Goal: Task Accomplishment & Management: Manage account settings

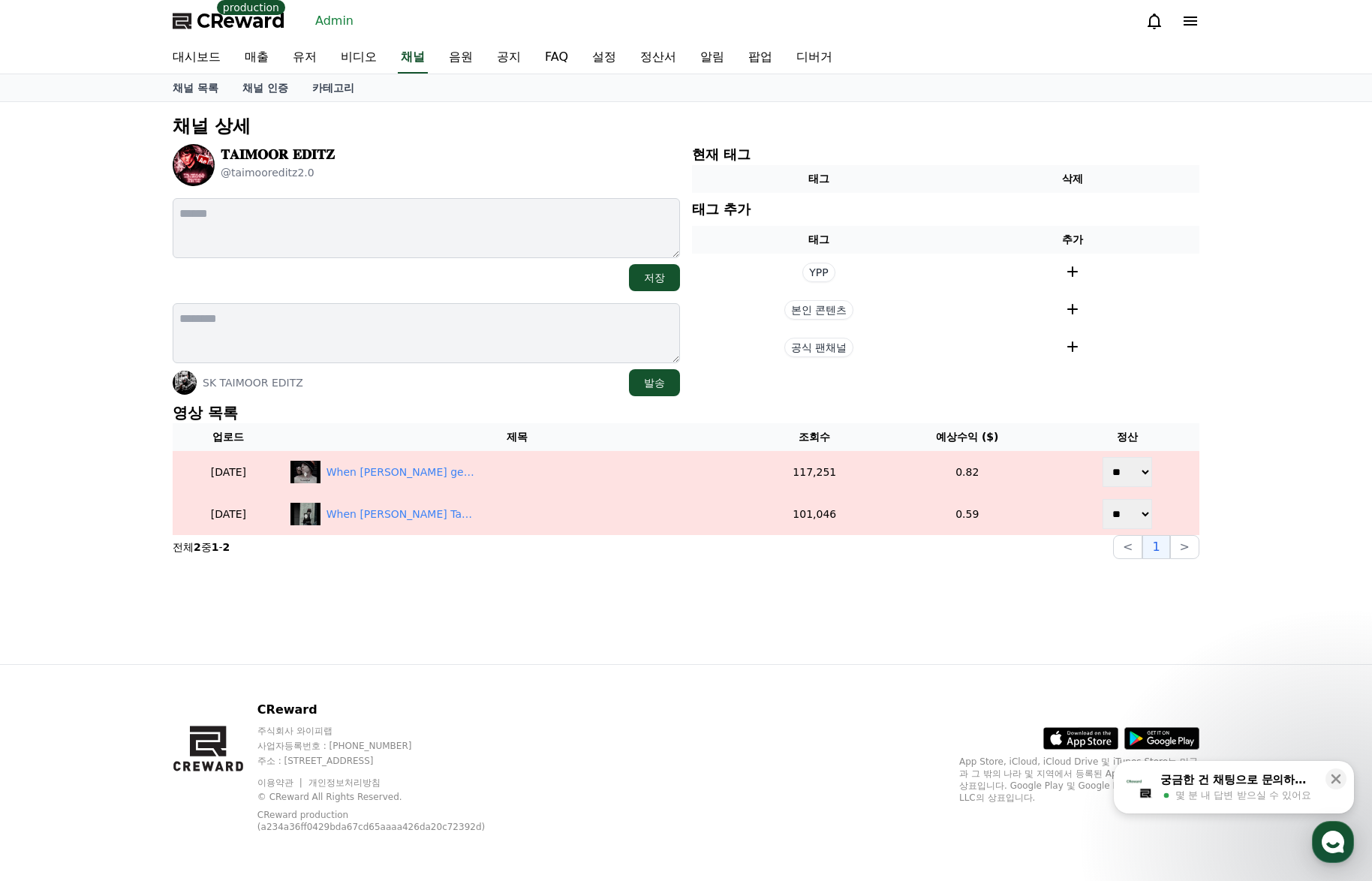
drag, startPoint x: 760, startPoint y: 621, endPoint x: 658, endPoint y: 615, distance: 102.2
click at [760, 622] on div "채널 상세 𝐓𝐀𝐈𝐌𝐎𝐎𝐑 𝐄𝐃𝐈𝐓𝐙 @taimooreditz2.0 저장 SK TAIMOOR EDITZ 발송 현재 태그 태그 삭제 태그 추가 태…" at bounding box center [685, 382] width 1050 height 562
click at [1016, 552] on section "전체 2 중 1 - 2 < 1 >" at bounding box center [686, 547] width 1027 height 24
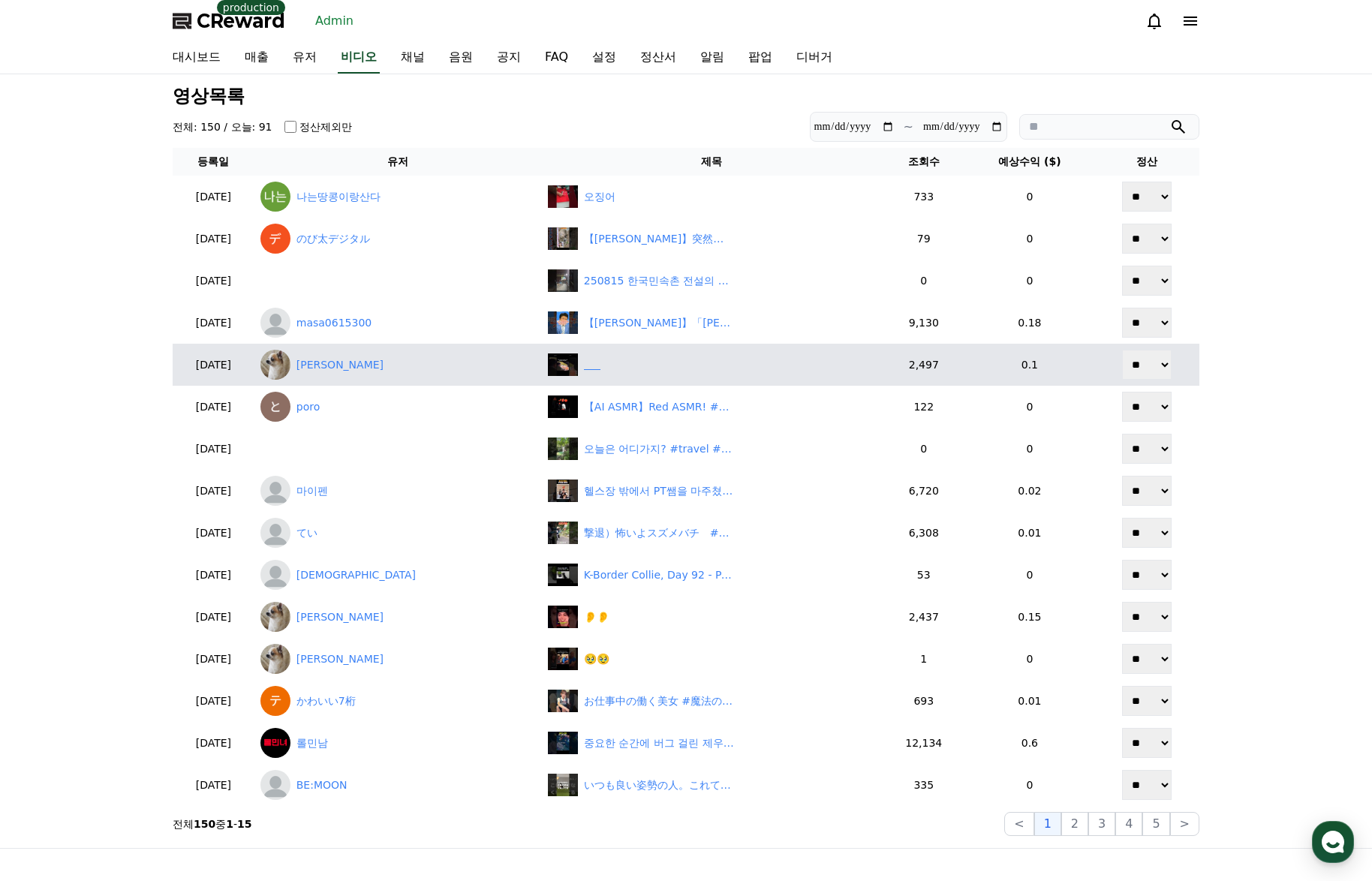
click at [654, 365] on div "‎ ‎ ‎ ‎ ‎ ‎" at bounding box center [712, 365] width 328 height 22
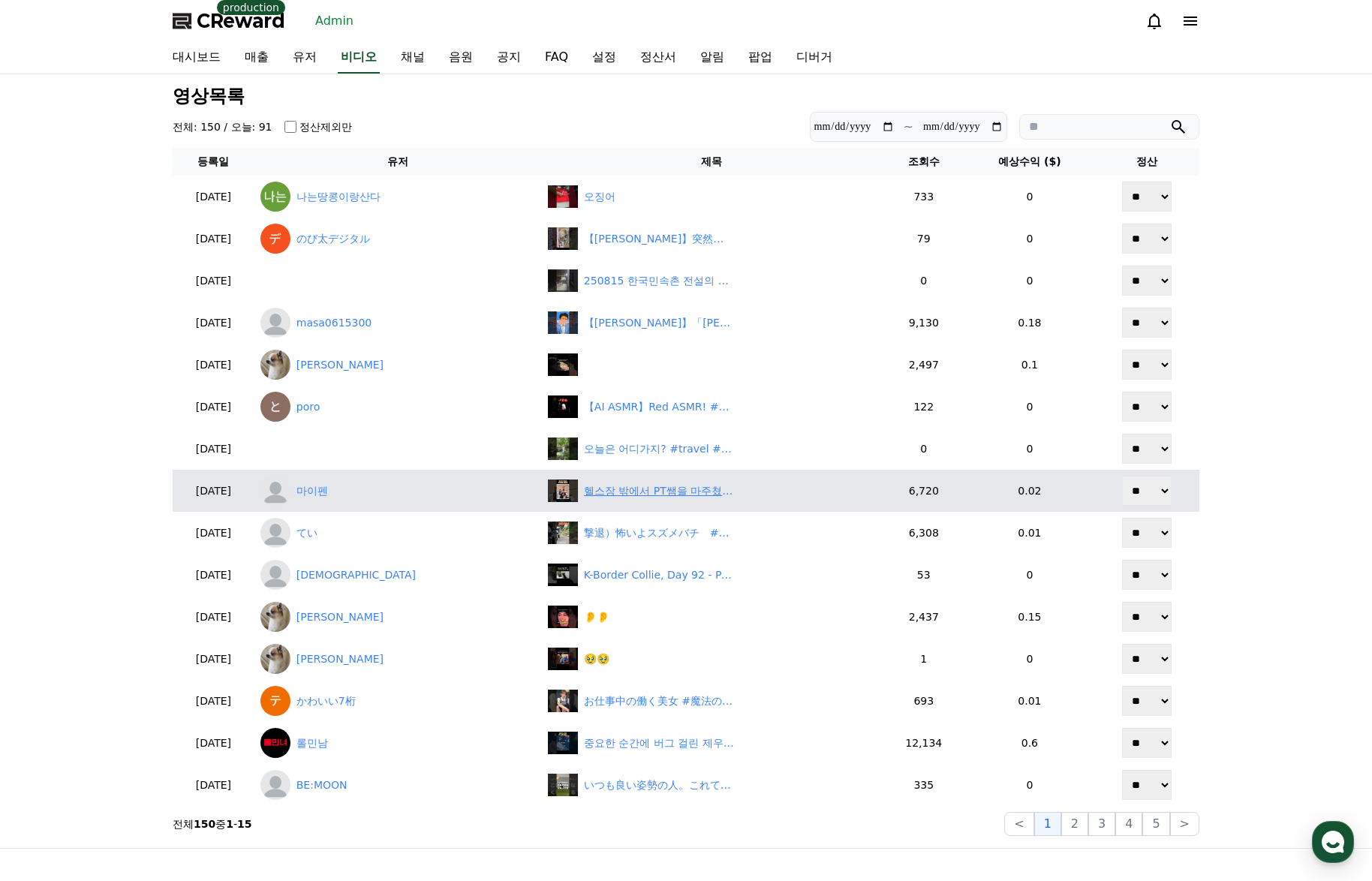
click at [664, 490] on div "헬스장 밖에서 PT쌤을 마주쳤을때 #shorts" at bounding box center [659, 491] width 150 height 16
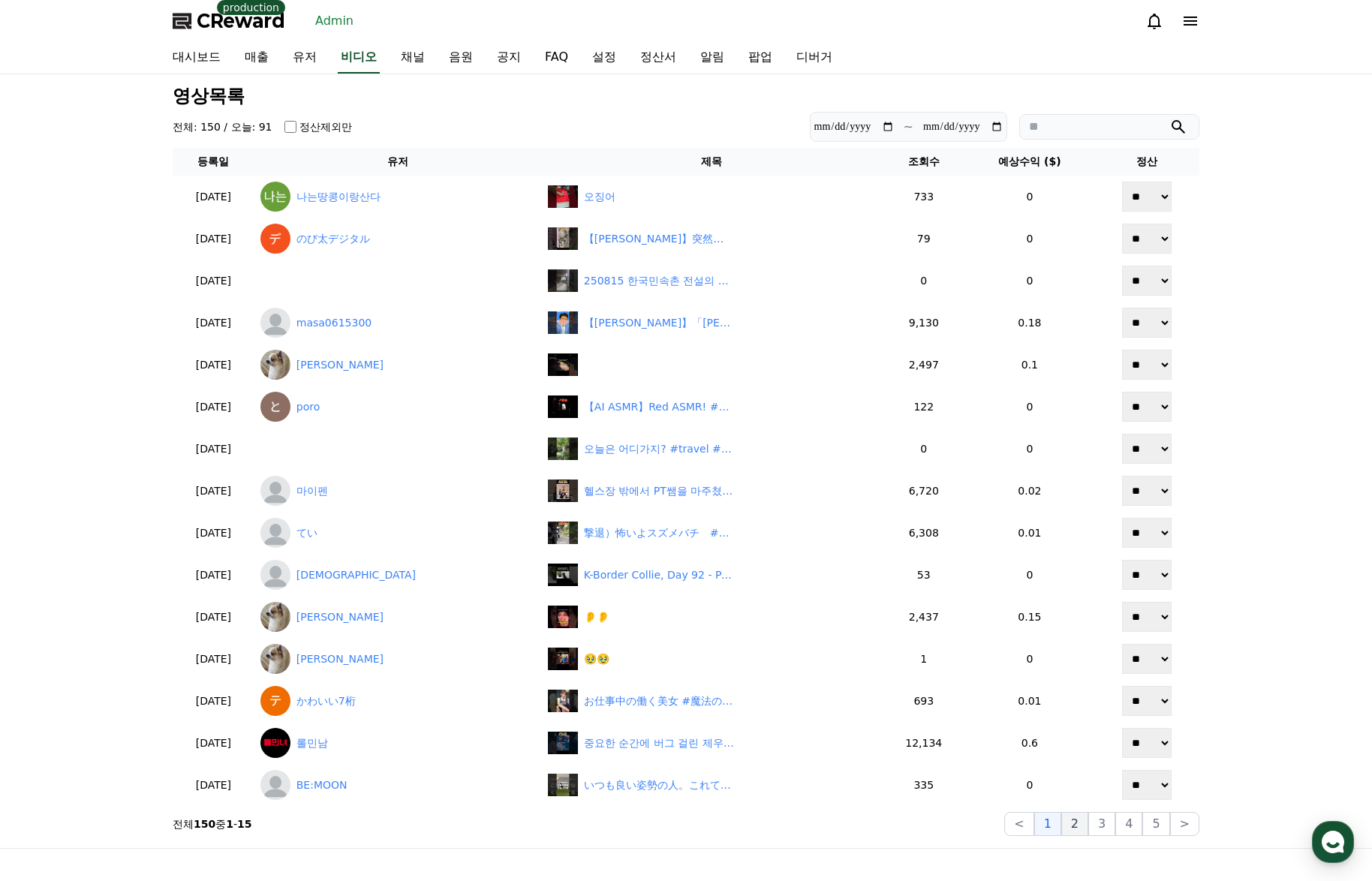
click at [1088, 825] on button "2" at bounding box center [1101, 824] width 27 height 24
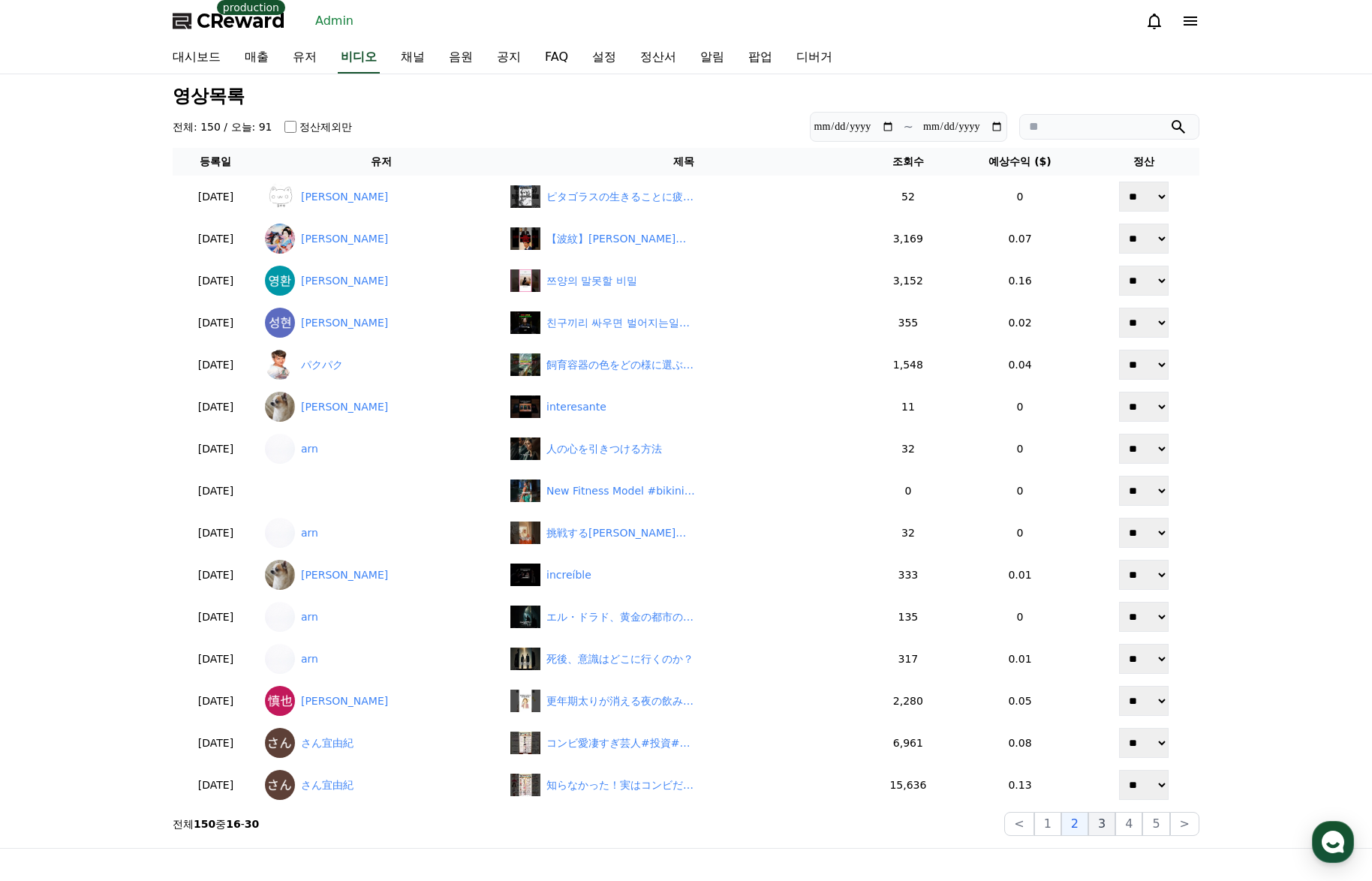
click at [1142, 826] on button "3" at bounding box center [1155, 824] width 27 height 24
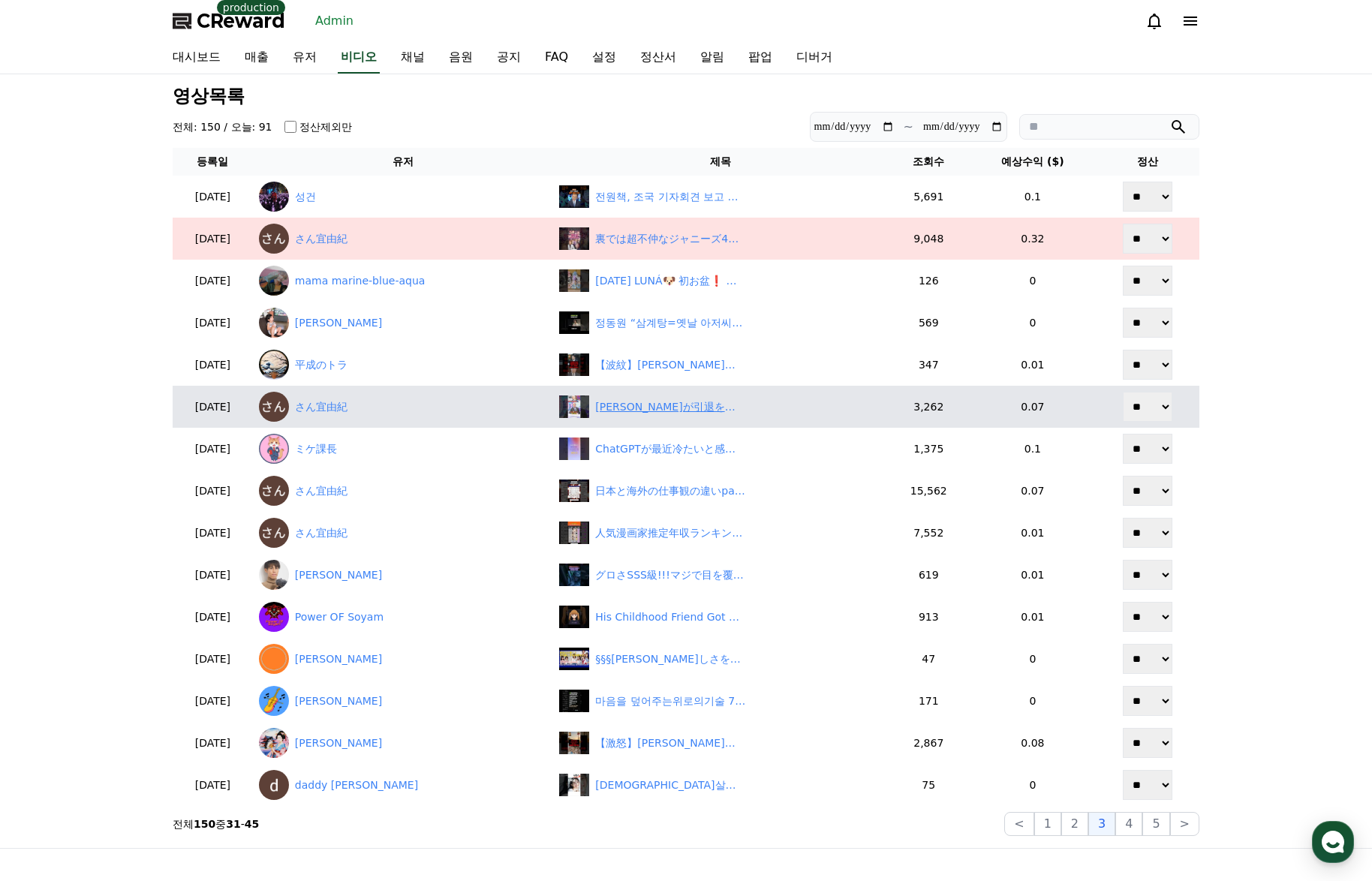
click at [657, 405] on div "松本人志が引退を発表！#投資#転職#貯金" at bounding box center [670, 407] width 150 height 16
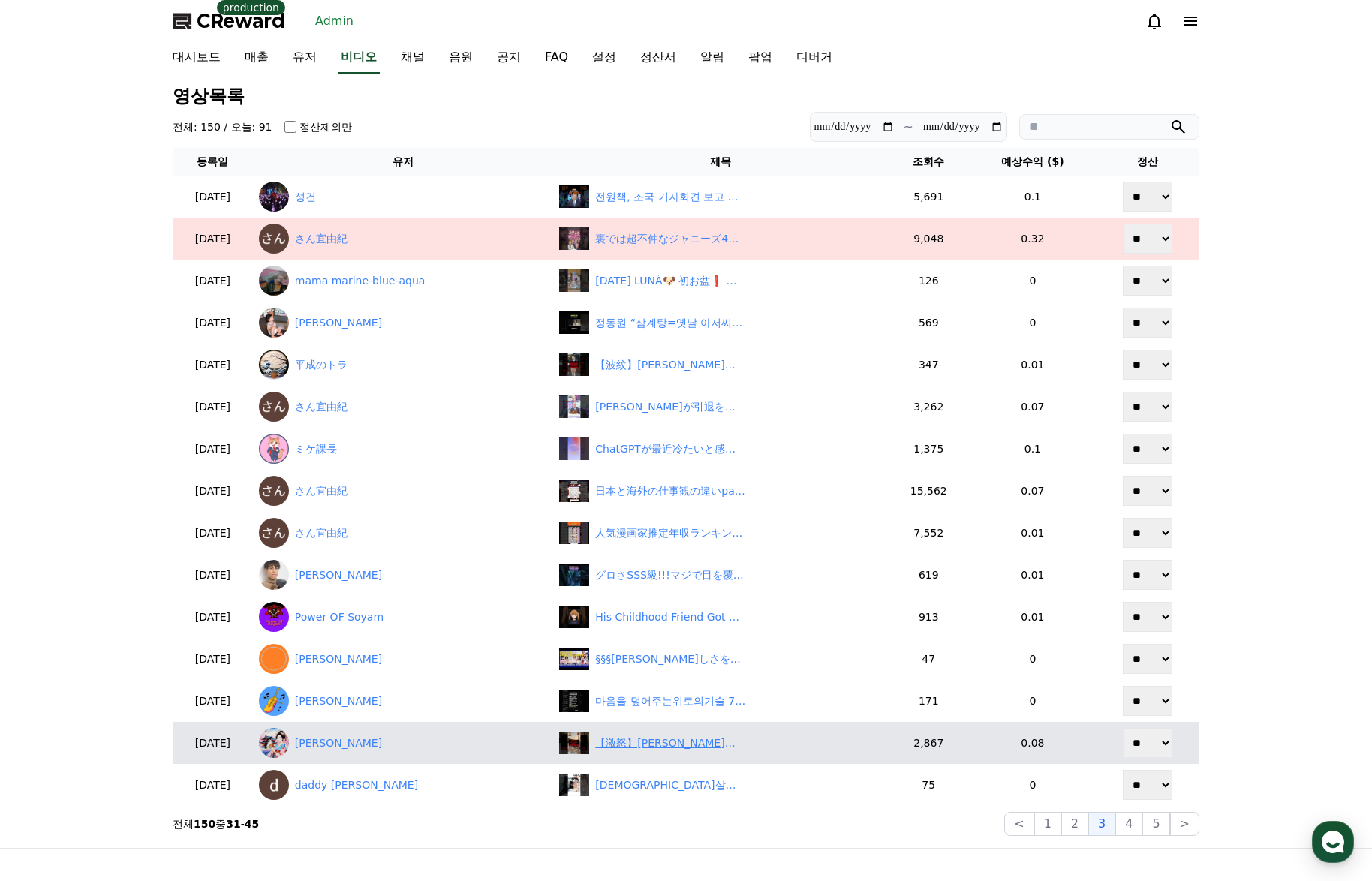
click at [651, 749] on div "【激怒】マック「ポケモン」制限も意味なし！「抜け穴だらけ」にネットブチギレ！　#shorts" at bounding box center [670, 743] width 150 height 16
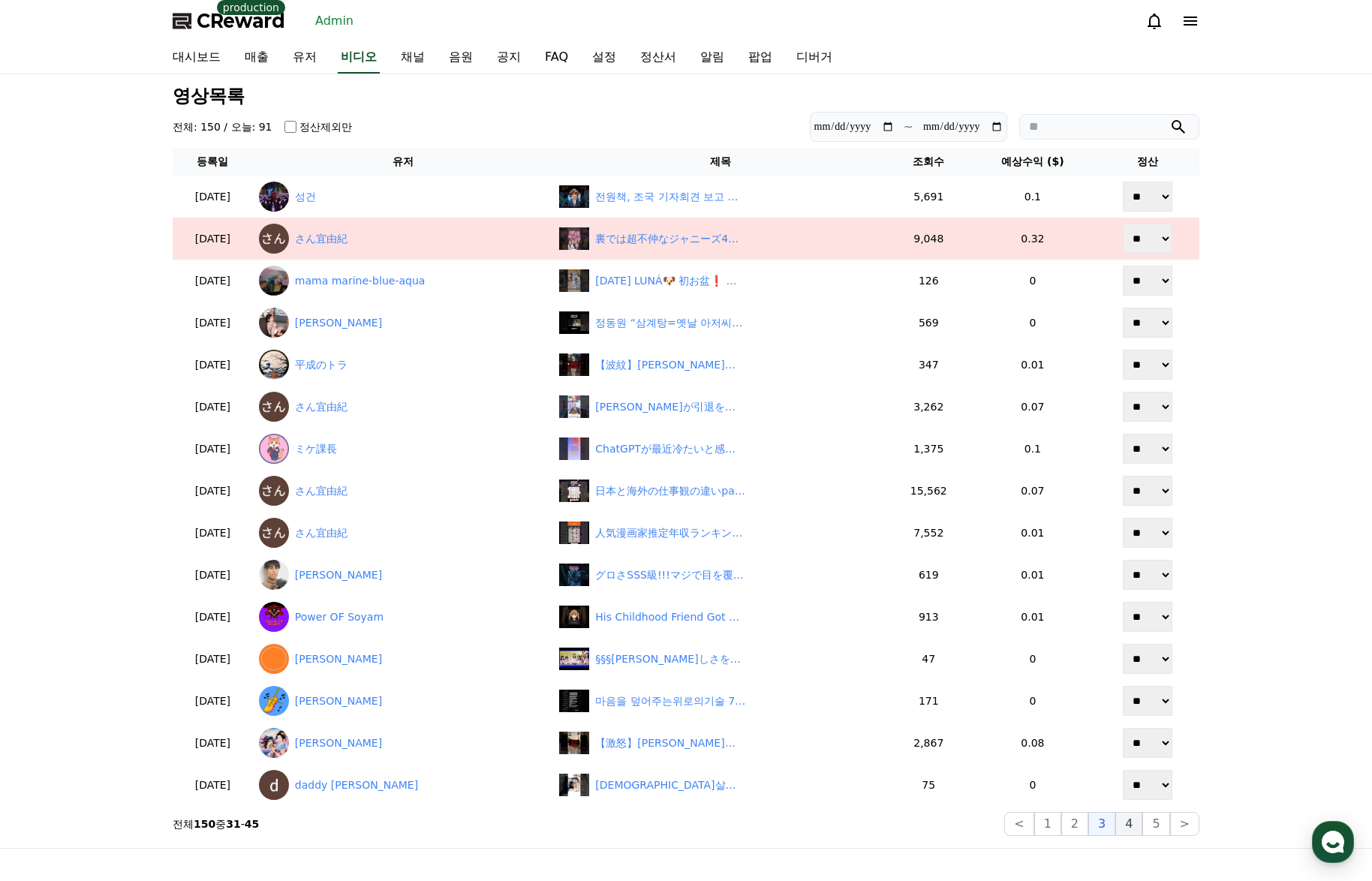
click at [1130, 828] on button "4" at bounding box center [1128, 824] width 27 height 24
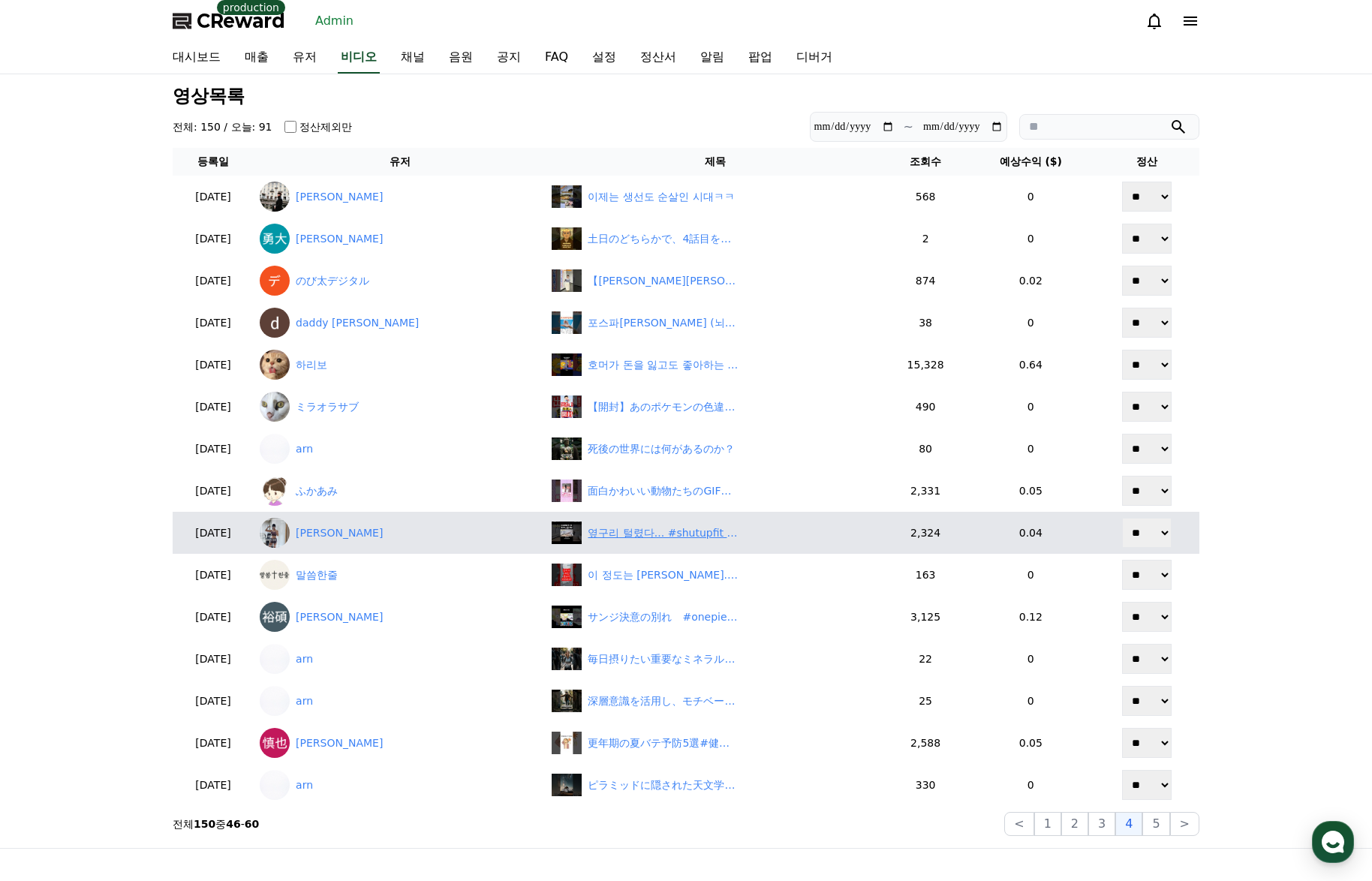
click at [625, 538] on div "옆구리 털렸다... #shutupfit #닥치고운동 #맨몸운동 #10분운동 #운동루틴 #운동습관 #홈트 #옆구리운동 #옆구리살빼는법 #복근운동" at bounding box center [663, 533] width 150 height 16
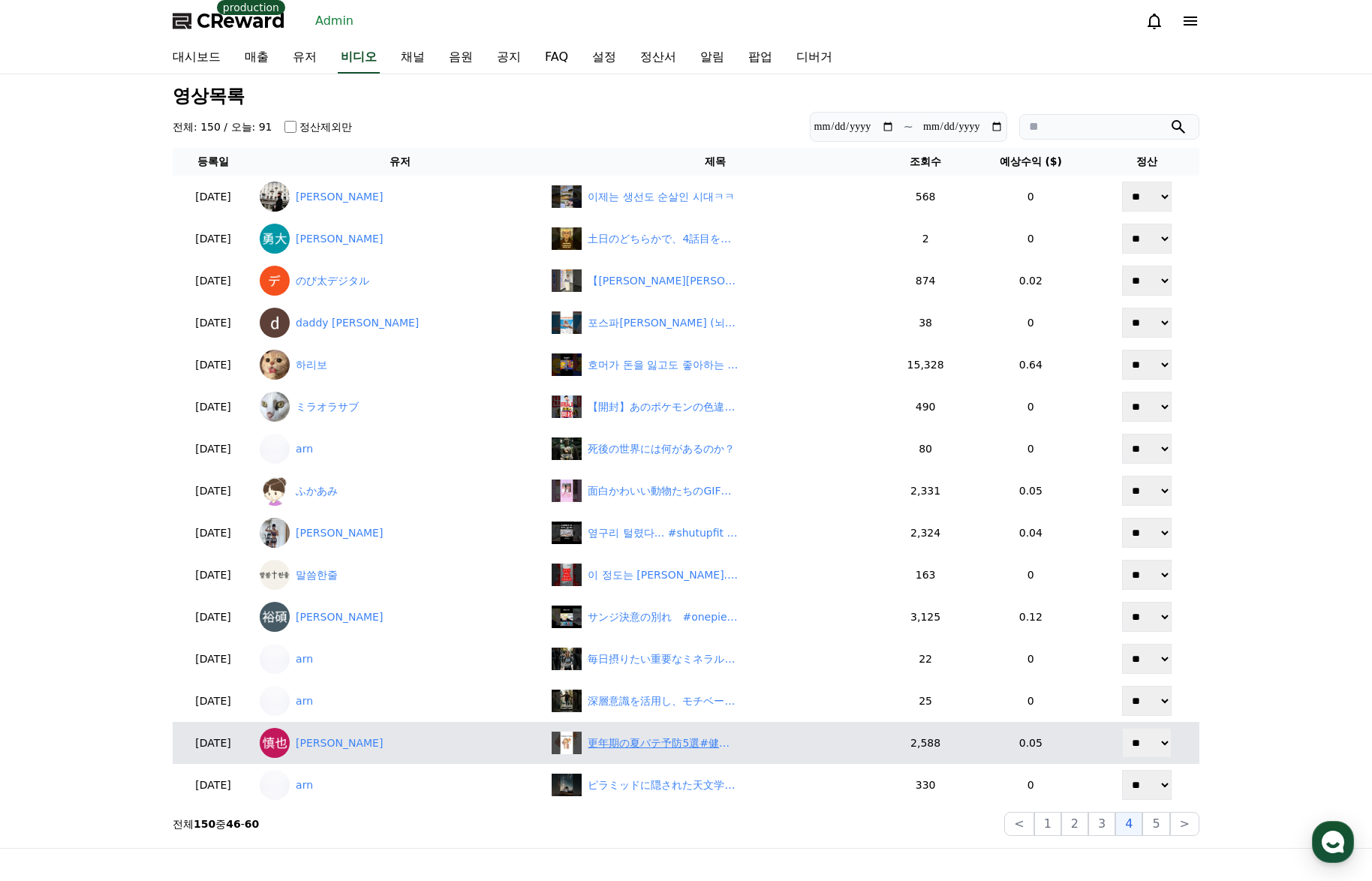
click at [599, 746] on div "更年期の夏バテ予防5選#健康 #健康雑学 #更年期#shorts" at bounding box center [663, 743] width 150 height 16
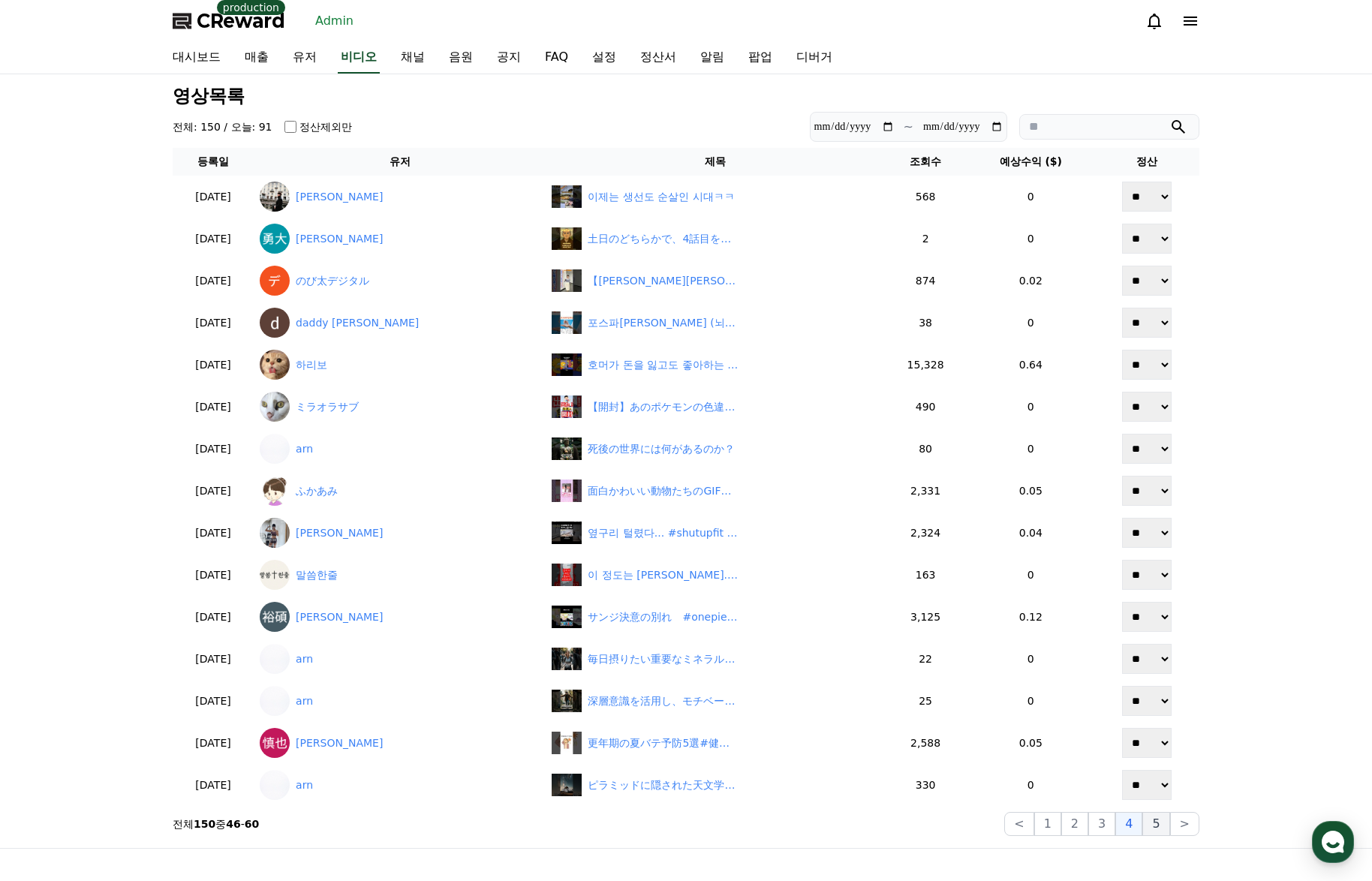
click at [1161, 826] on button "5" at bounding box center [1155, 824] width 27 height 24
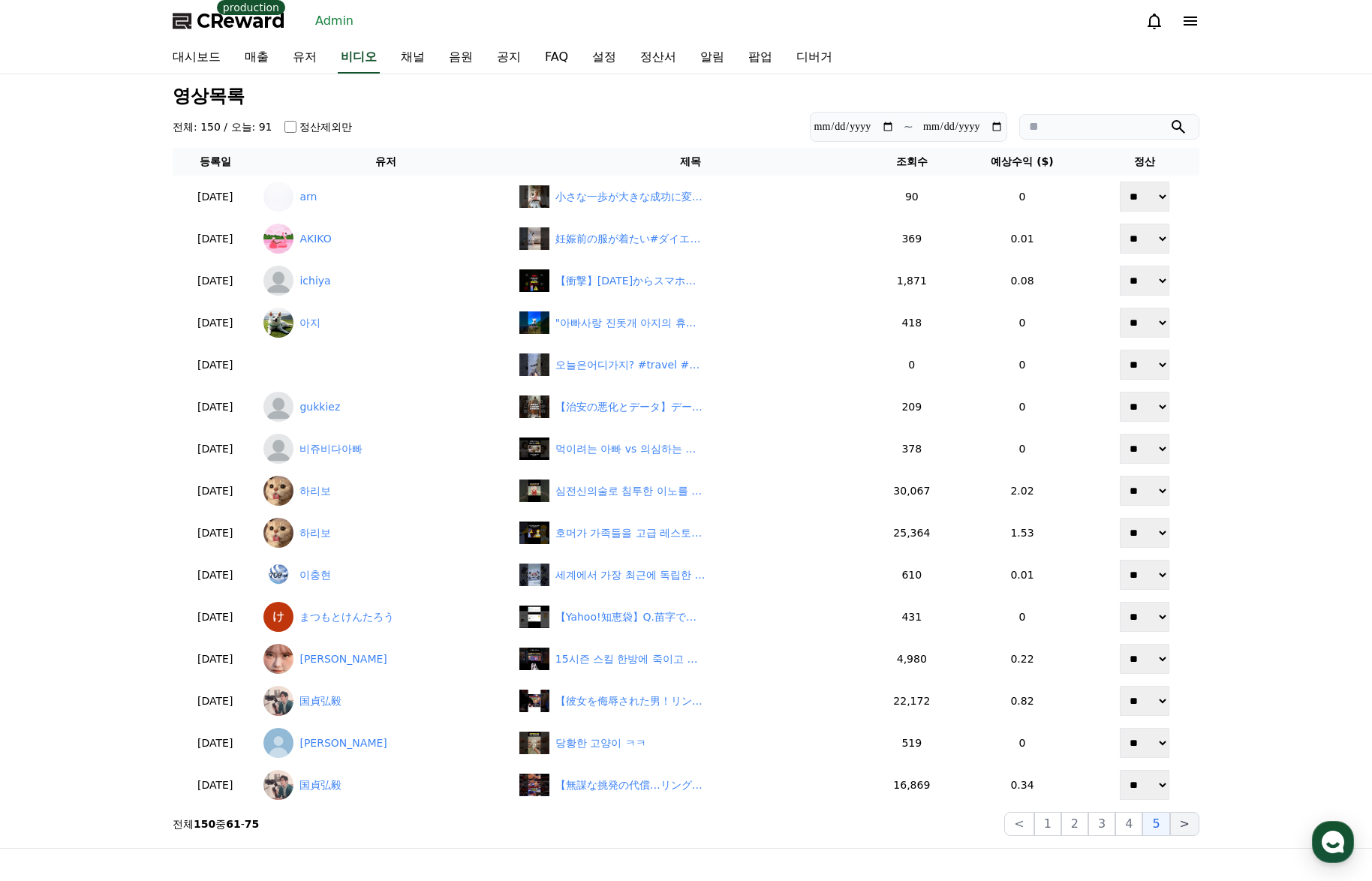
click at [1174, 825] on button ">" at bounding box center [1185, 824] width 29 height 24
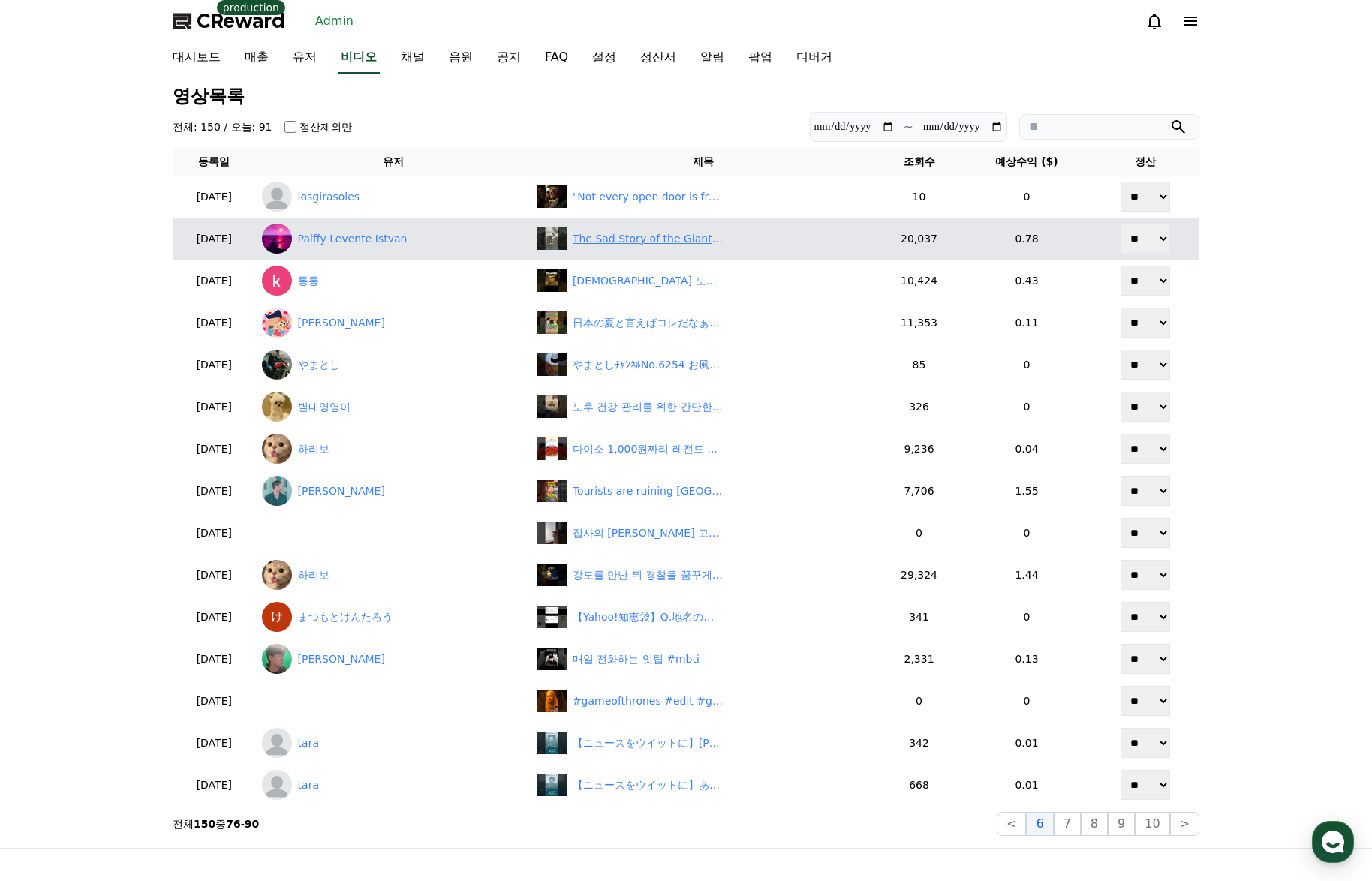
click at [630, 238] on div "The Sad Story of the Giant Who Saved the Town! #shorts" at bounding box center [648, 239] width 150 height 16
click at [638, 239] on div "The Sad Story of the Giant Who Saved the Town! #shorts" at bounding box center [648, 239] width 150 height 16
click at [389, 238] on link "Palffy Levente Istvan" at bounding box center [393, 238] width 262 height 30
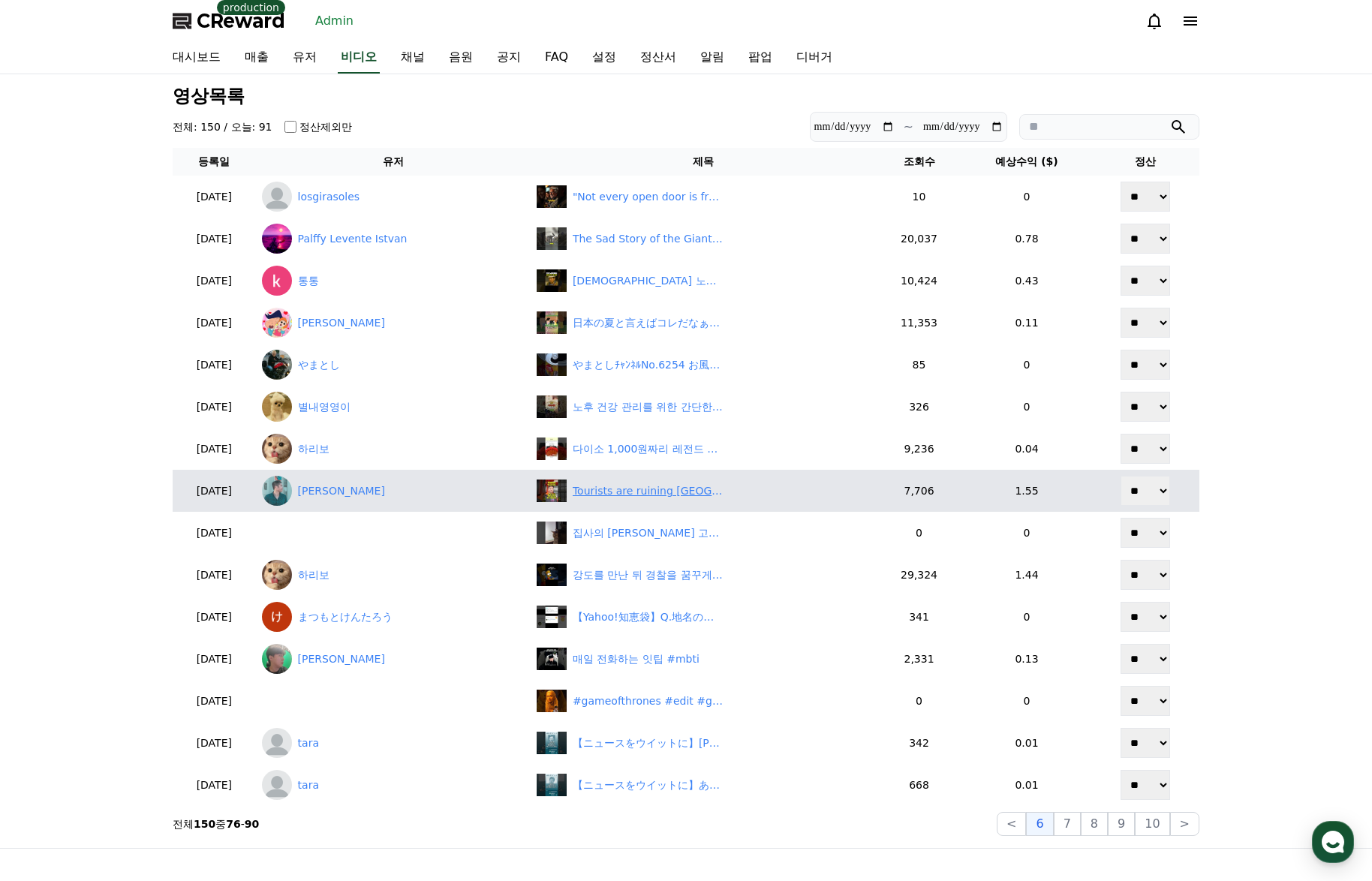
click at [605, 490] on div "Tourists are ruining Japan 👁️👄👁️" at bounding box center [648, 491] width 150 height 16
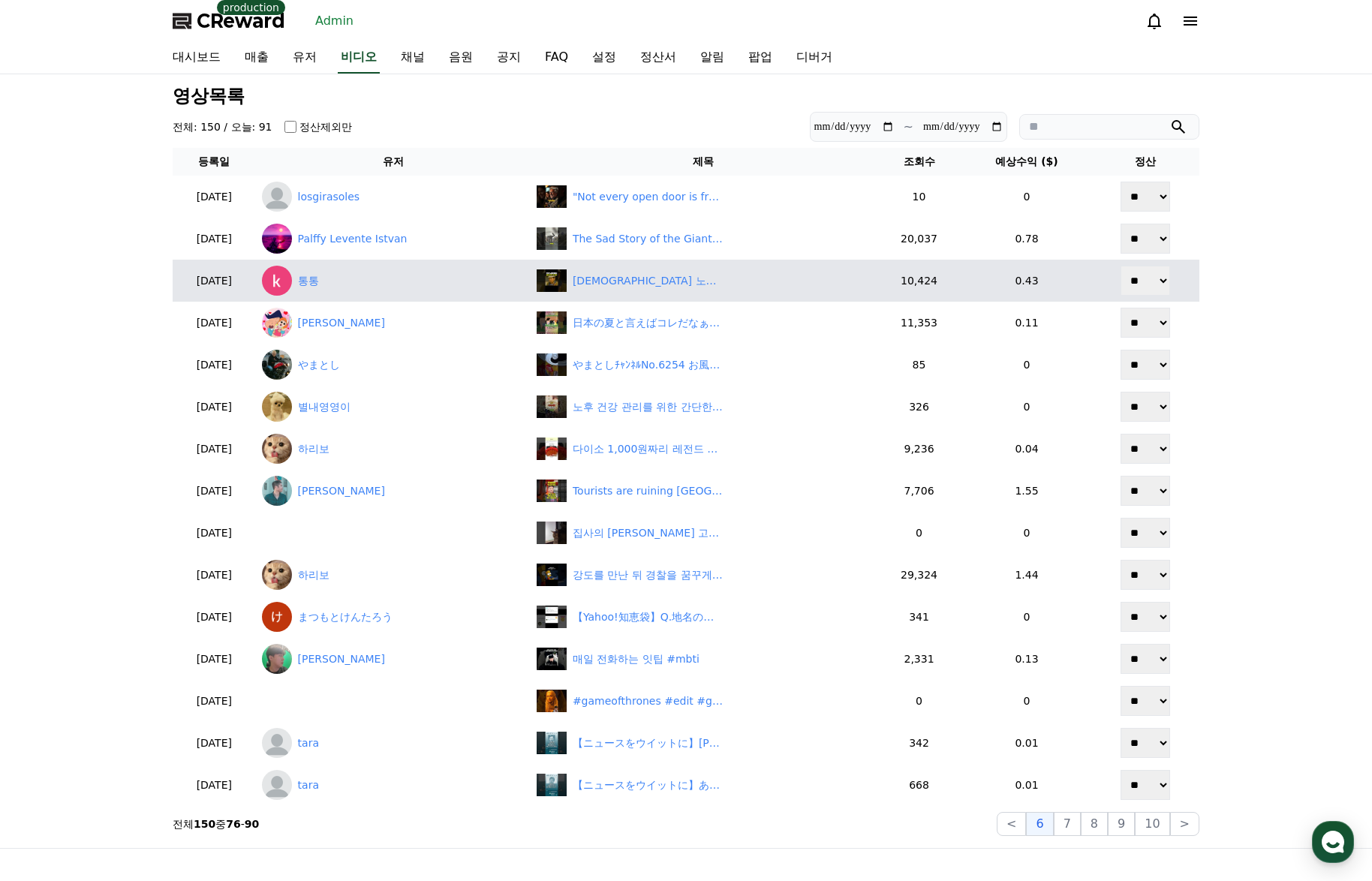
click at [1080, 825] on button "7" at bounding box center [1093, 824] width 27 height 24
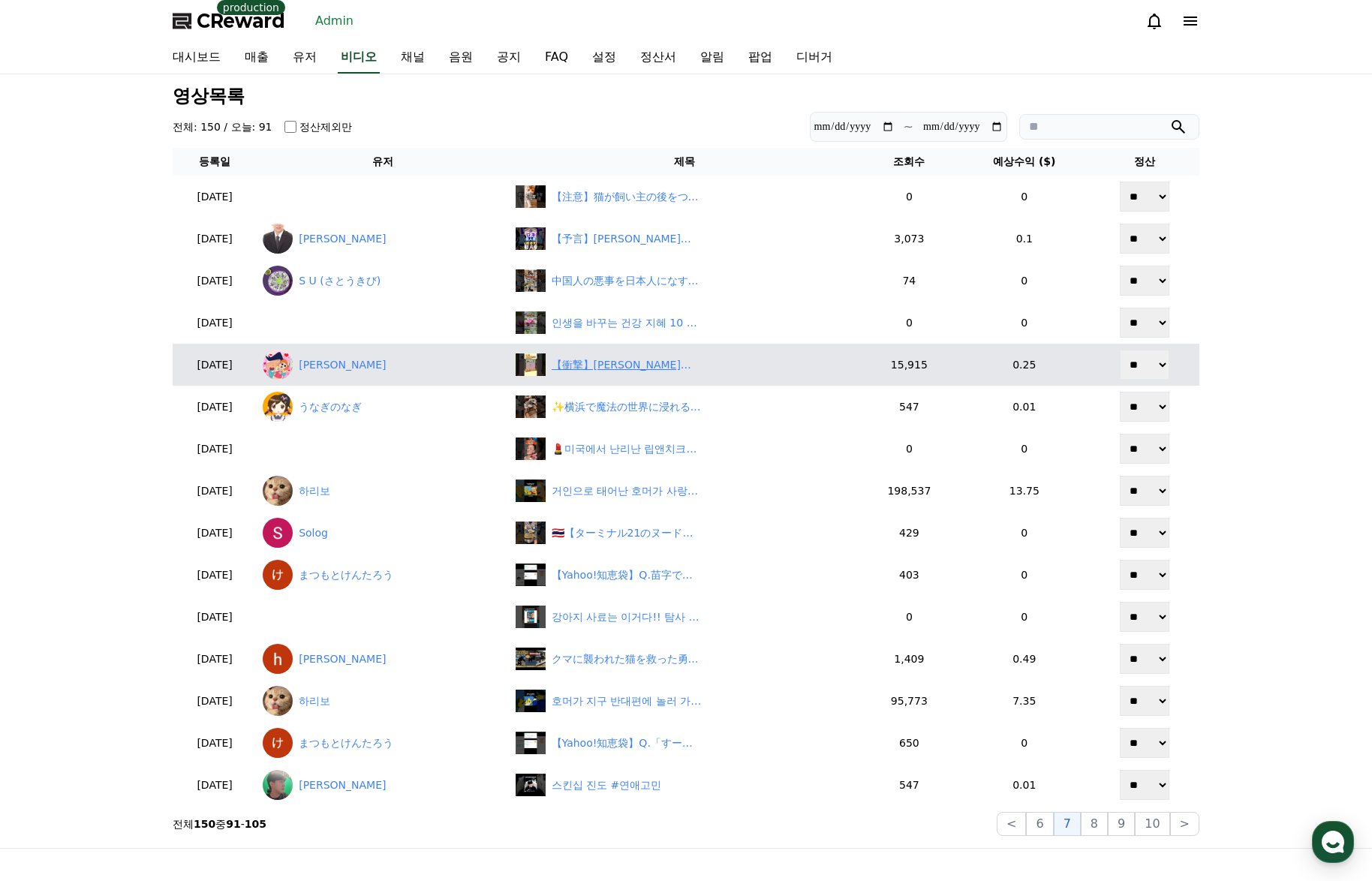
click at [636, 371] on div "【衝撃】野原家は別荘を持っていた！#クレヨンしんちゃん #アニメ #ぶりクレ #shorts" at bounding box center [626, 365] width 150 height 16
click at [363, 369] on link "風間トオル" at bounding box center [382, 364] width 240 height 30
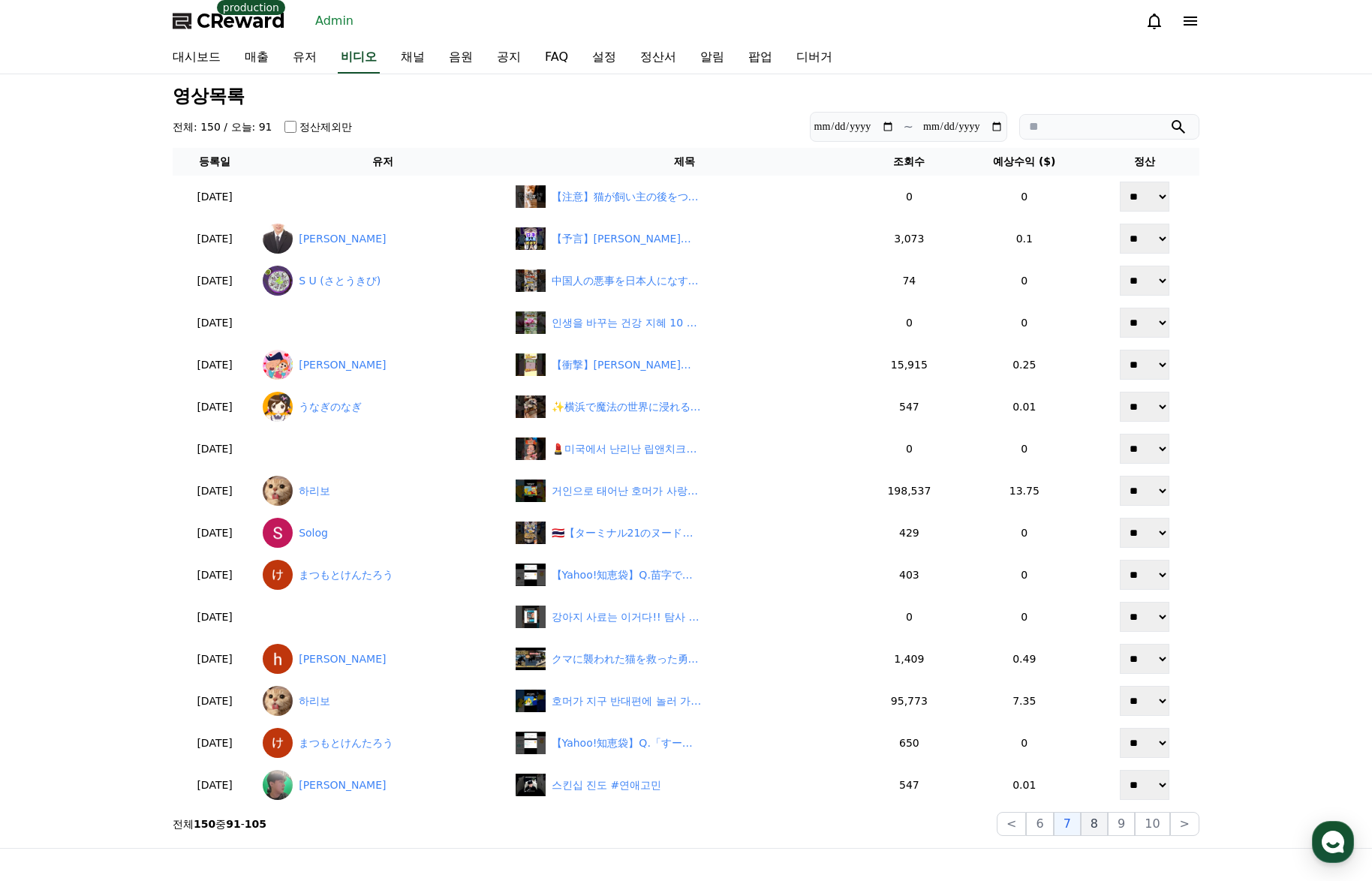
click at [1135, 829] on button "8" at bounding box center [1152, 824] width 35 height 24
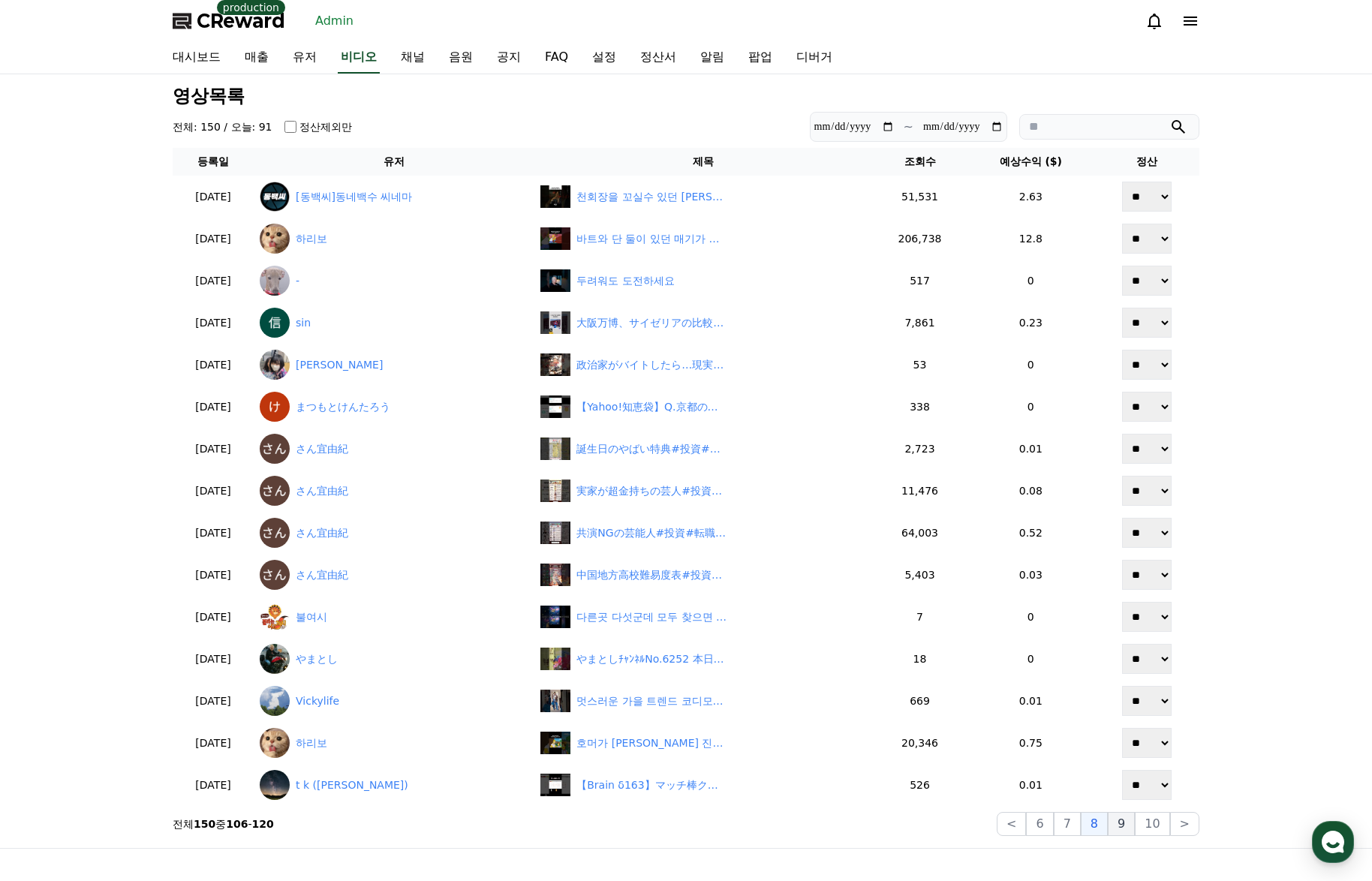
click at [1130, 825] on button "9" at bounding box center [1121, 824] width 27 height 24
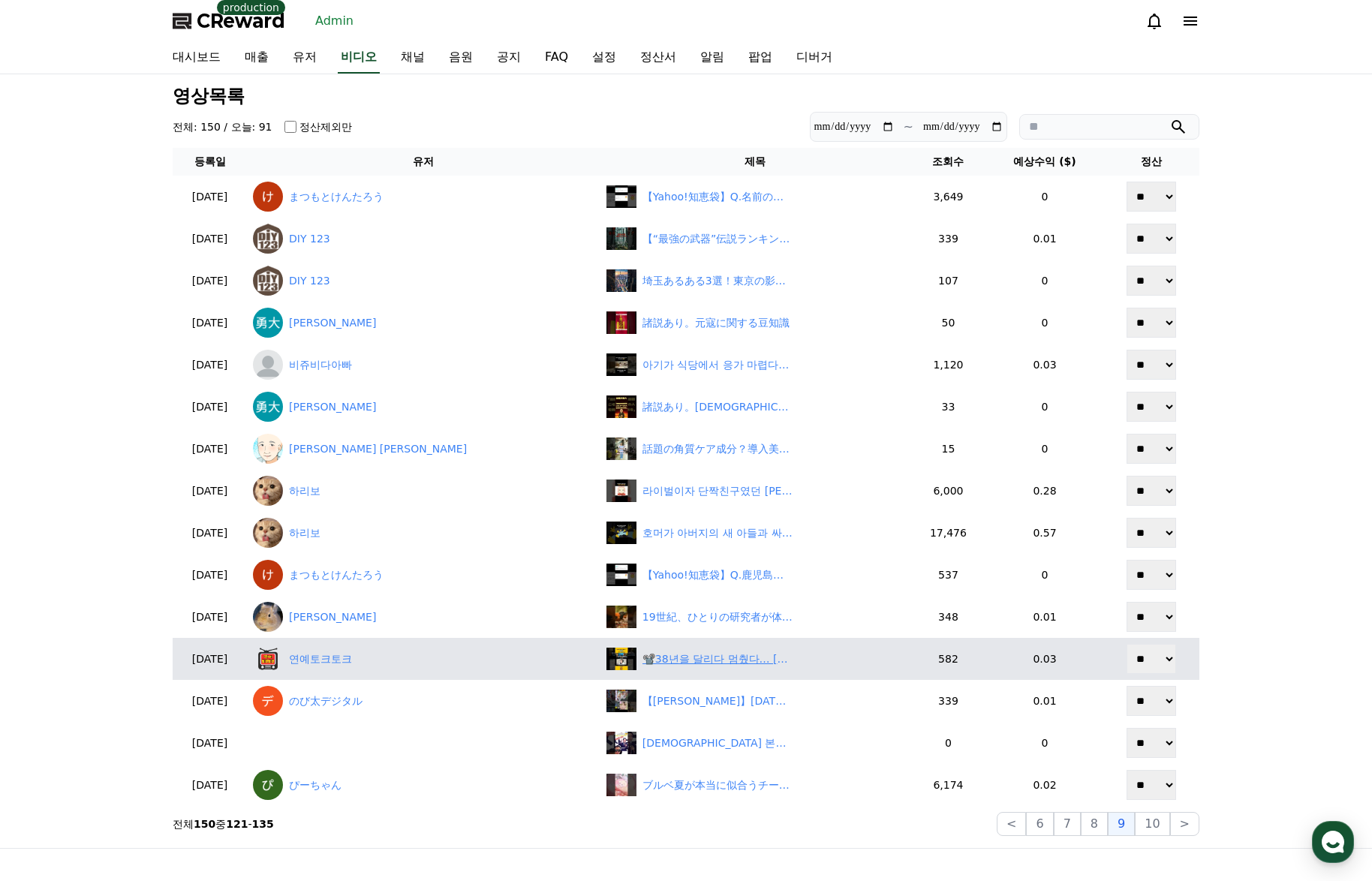
click at [643, 660] on div "📽️38년을 달리다 멈췄다… 박미선, 건강 이상설 진실" at bounding box center [717, 659] width 150 height 16
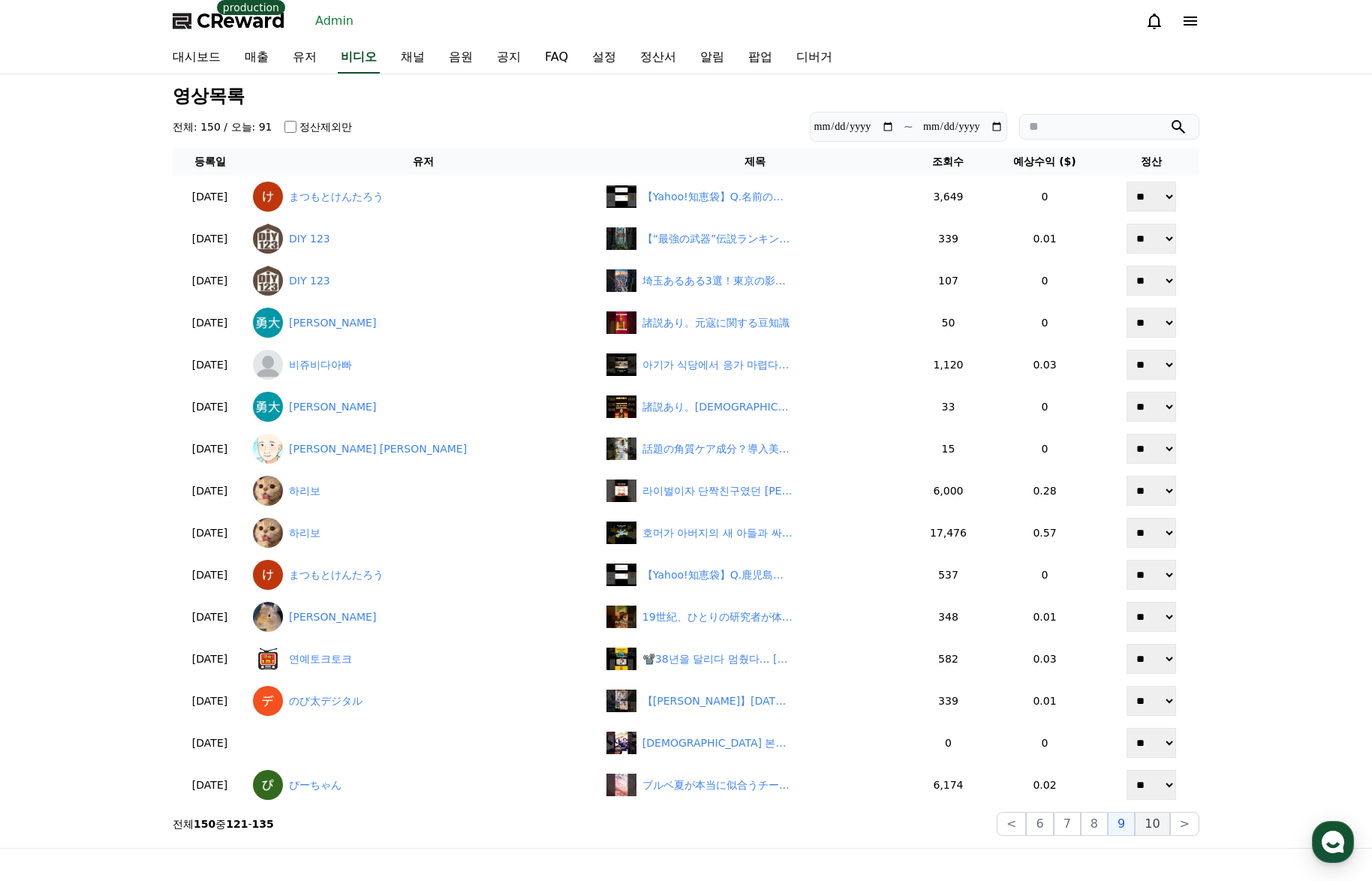
click at [1148, 827] on button "10" at bounding box center [1152, 824] width 35 height 24
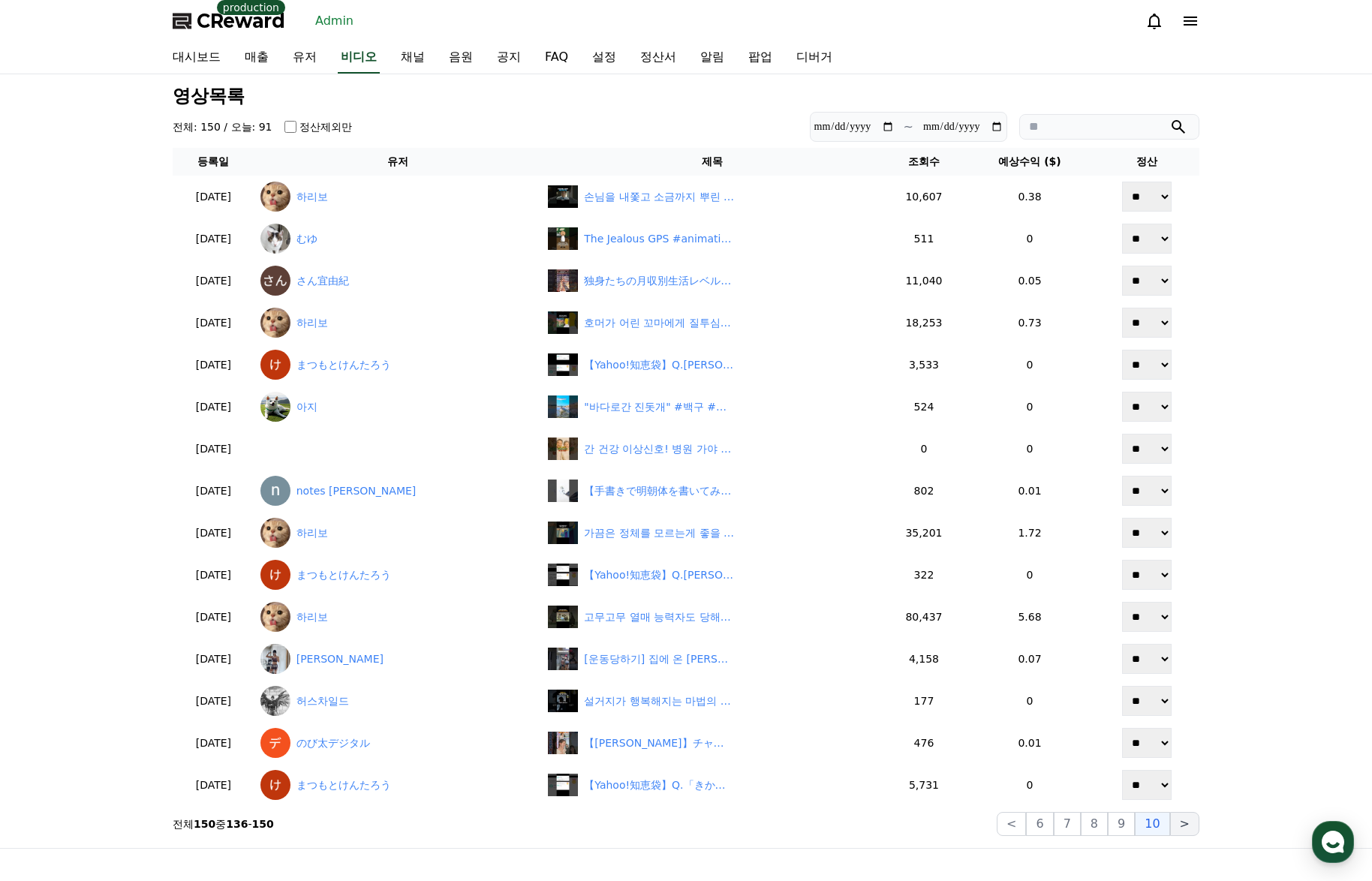
click at [1193, 827] on button ">" at bounding box center [1185, 824] width 29 height 24
click at [1249, 266] on div "**********" at bounding box center [686, 461] width 1372 height 774
click at [198, 66] on link "대시보드" at bounding box center [196, 58] width 72 height 32
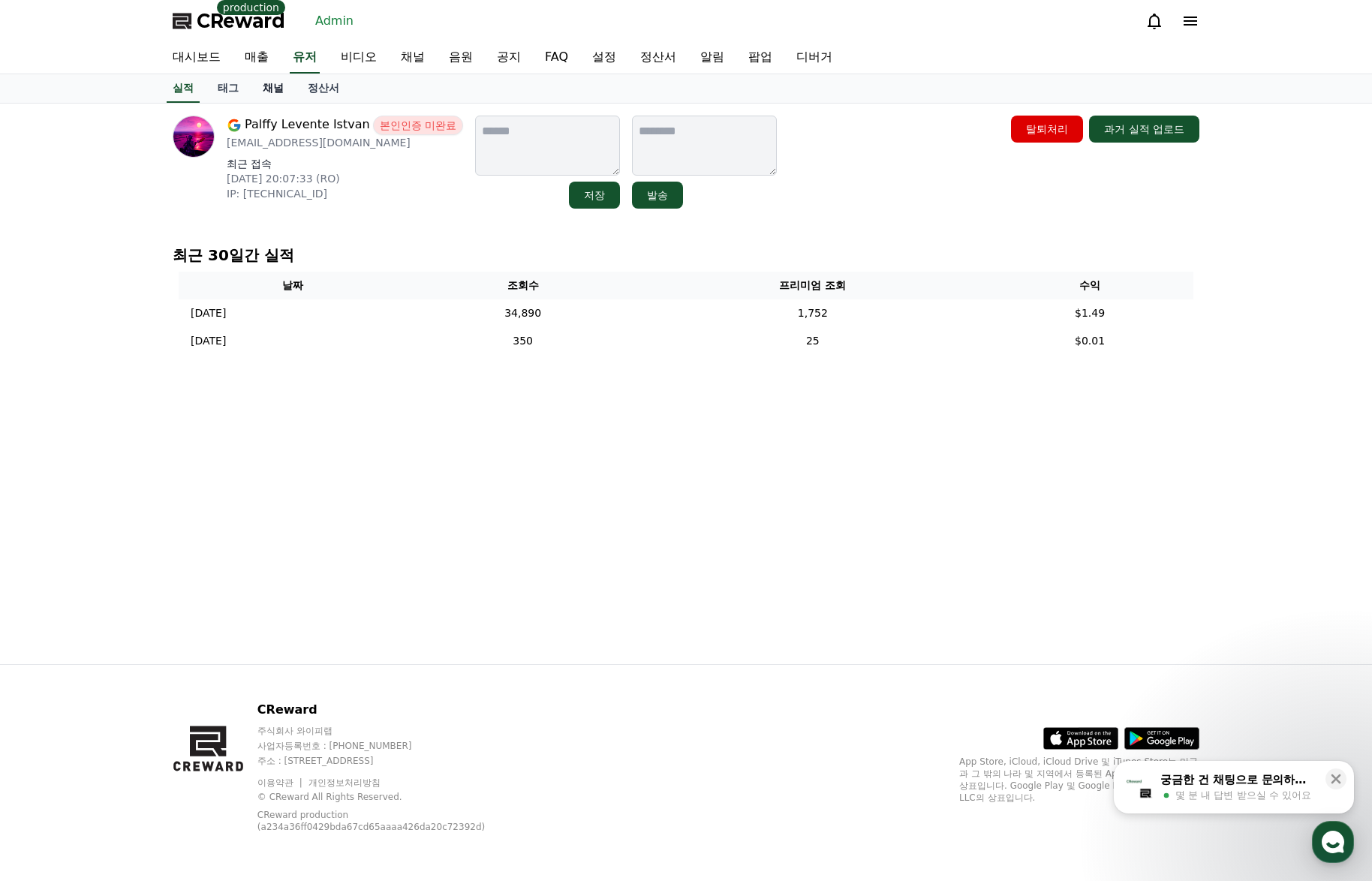
click at [280, 84] on link "채널" at bounding box center [273, 88] width 45 height 28
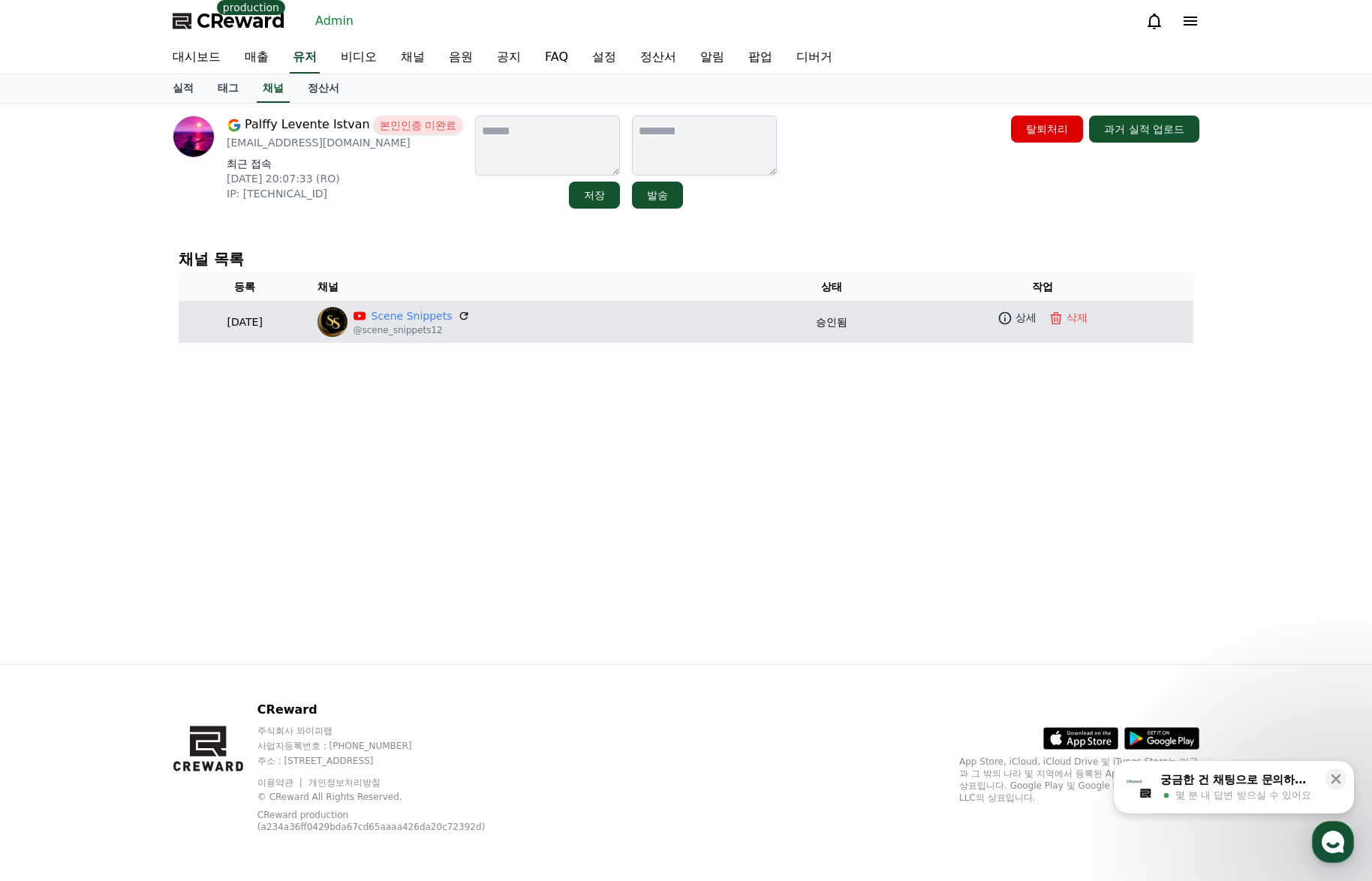
click at [438, 307] on div "Scene Snippets @scene_snippets12" at bounding box center [541, 322] width 448 height 30
click at [439, 318] on link "Scene Snippets" at bounding box center [412, 316] width 81 height 16
click at [1019, 324] on link "상세" at bounding box center [1016, 318] width 45 height 22
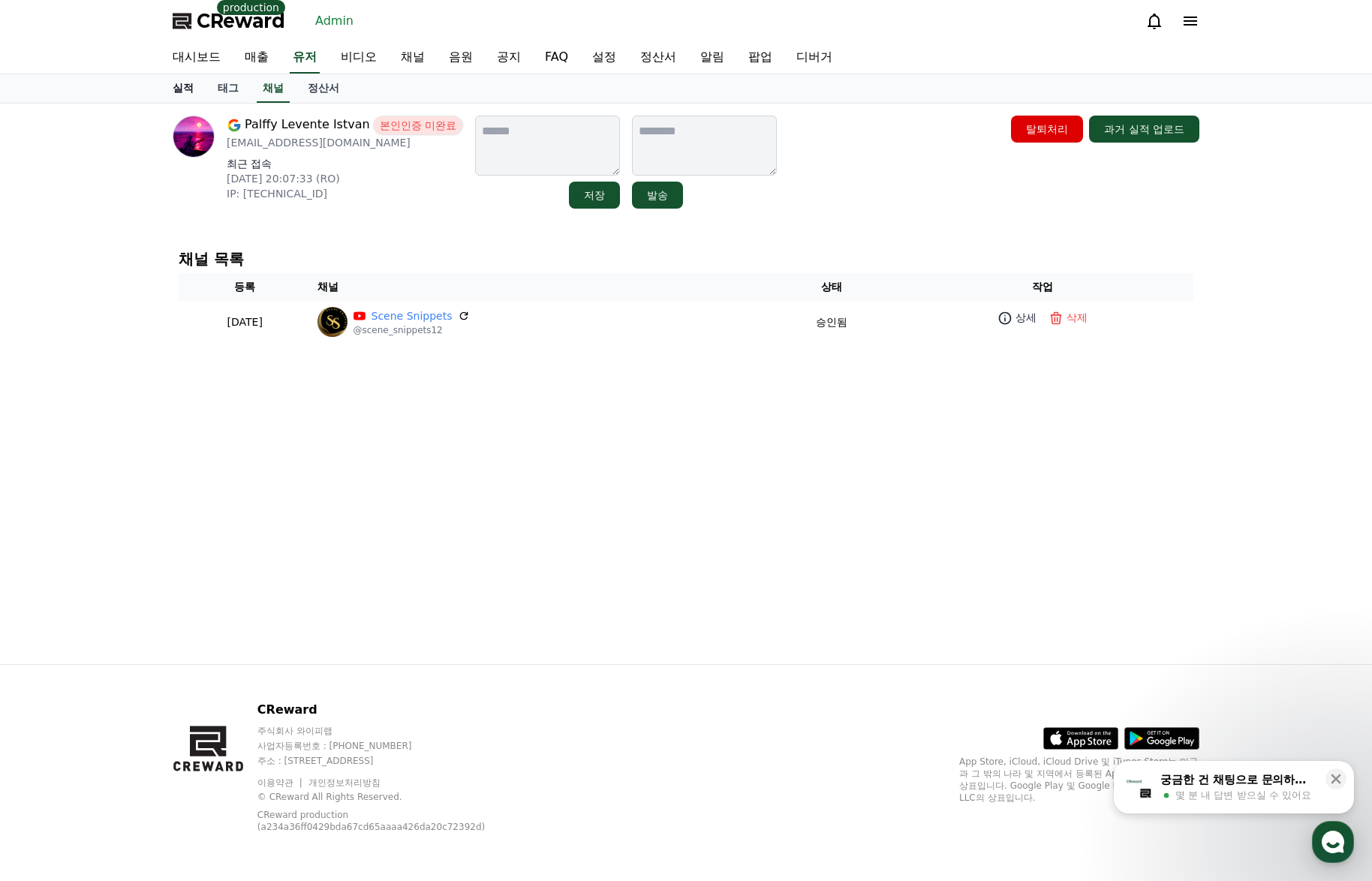
click at [193, 93] on link "실적" at bounding box center [183, 88] width 45 height 28
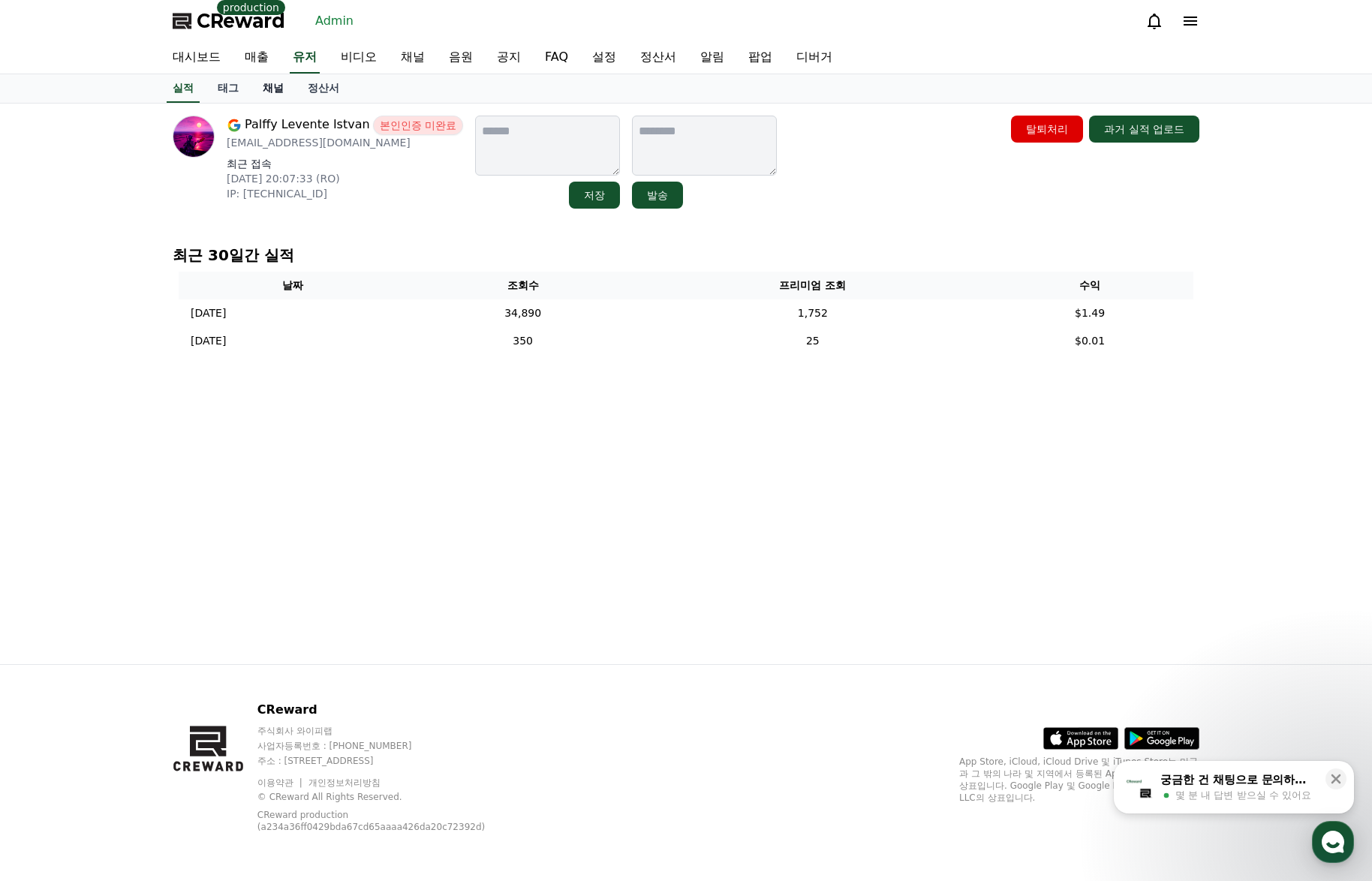
click at [279, 89] on link "채널" at bounding box center [273, 88] width 45 height 28
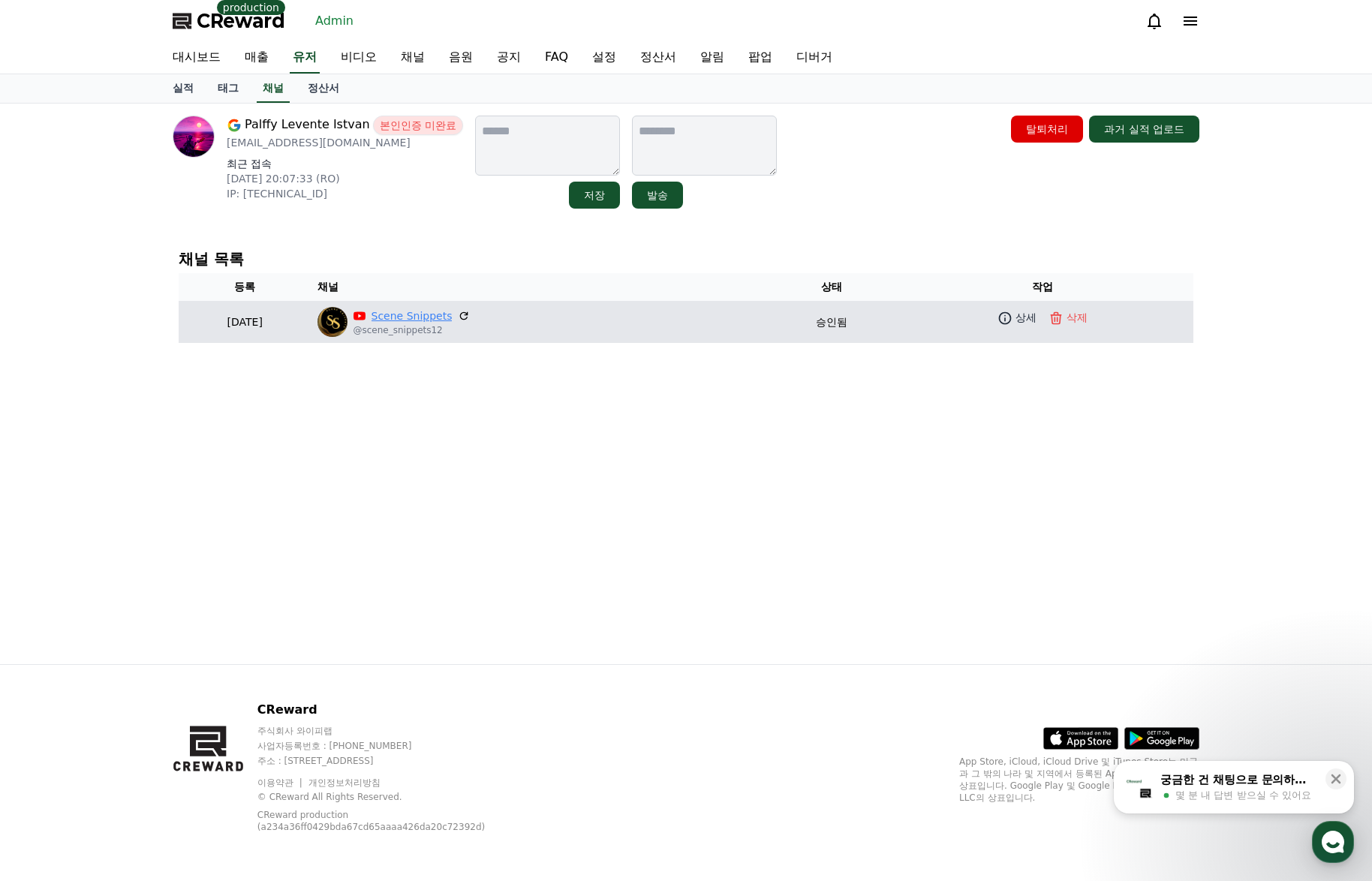
click at [452, 318] on link "Scene Snippets" at bounding box center [412, 316] width 81 height 16
click at [1016, 327] on link "상세" at bounding box center [1016, 318] width 45 height 22
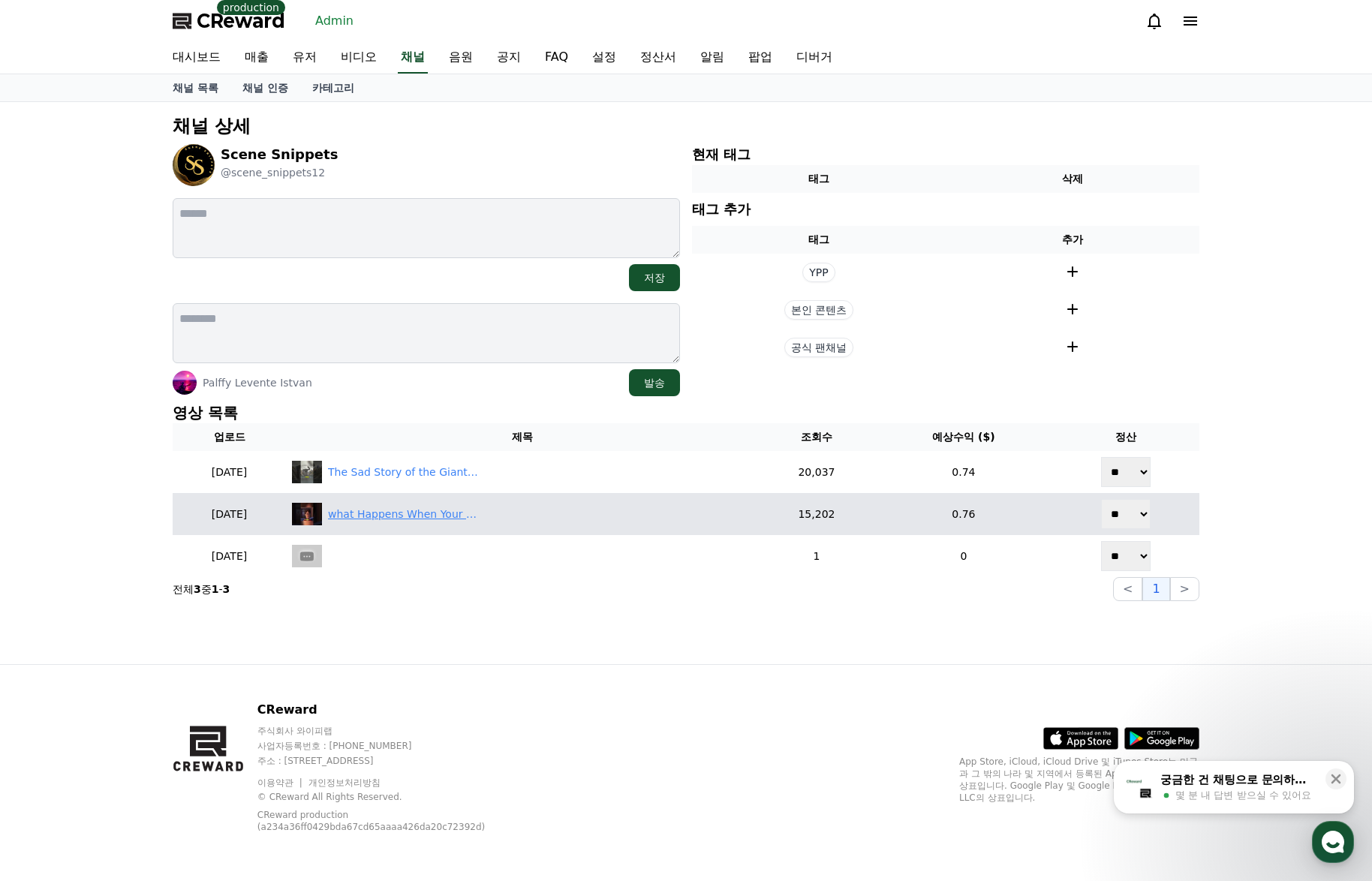
click at [412, 517] on div "what Happens When Your Fridge Has Feelings? 🥺#shorts" at bounding box center [403, 514] width 150 height 16
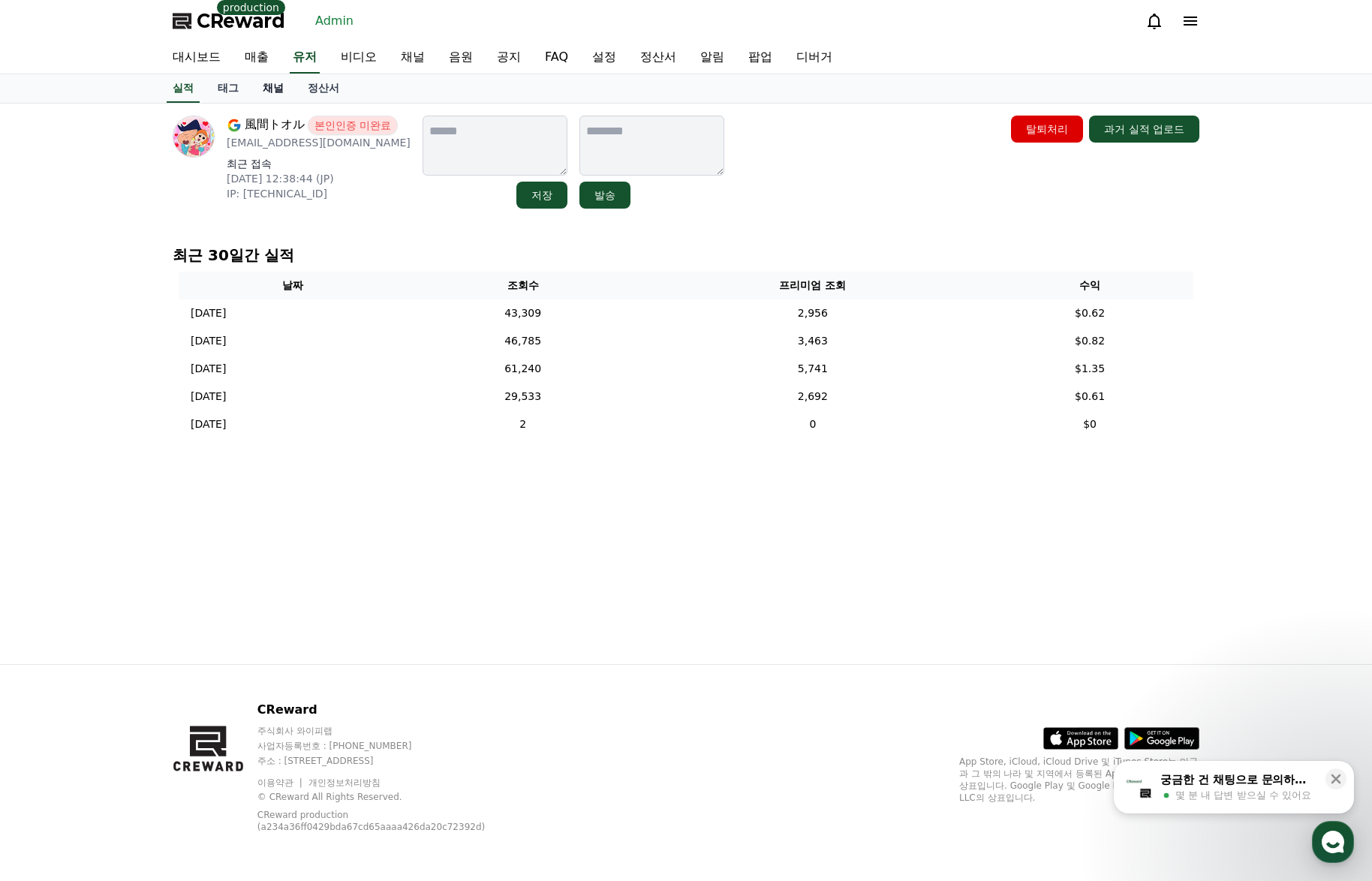
click at [274, 92] on link "채널" at bounding box center [273, 88] width 45 height 28
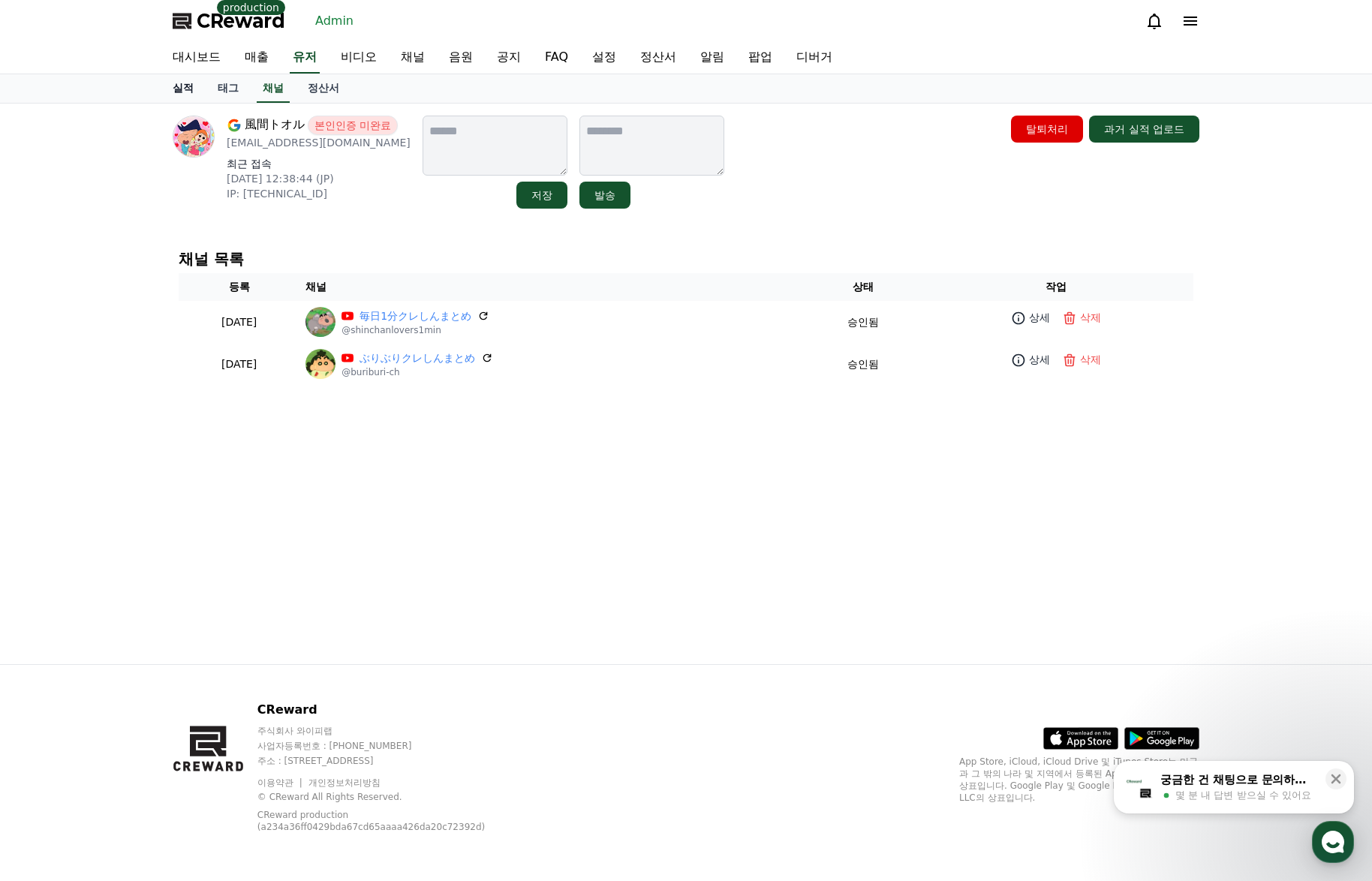
click at [187, 81] on link "실적" at bounding box center [183, 88] width 45 height 28
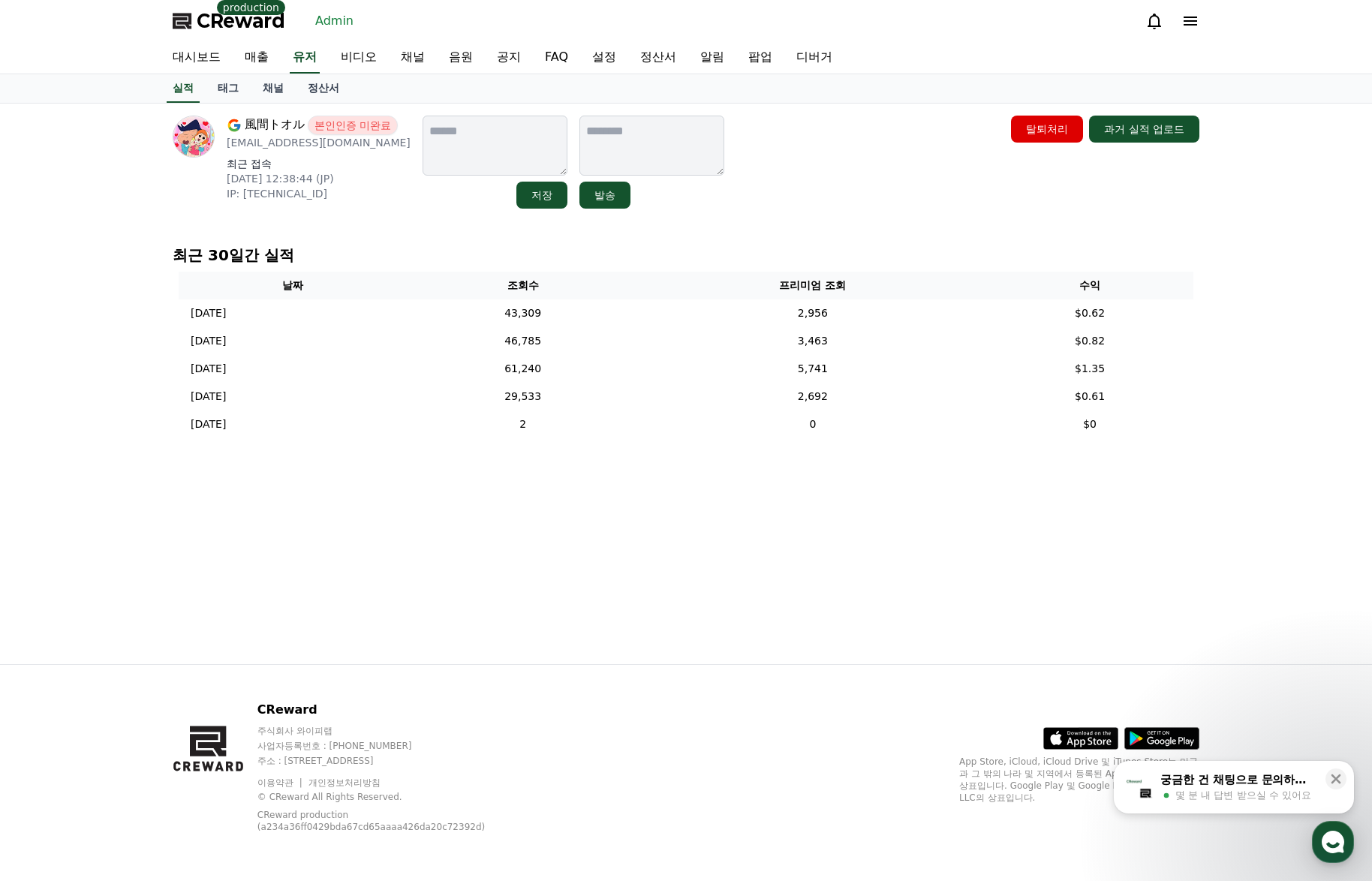
click at [589, 550] on div "風間トオル 본인인증 미완료 [EMAIL_ADDRESS][DOMAIN_NAME] 최근 접속 [DATE] 12:38:44 (JP) IP: [TEC…" at bounding box center [685, 384] width 1050 height 561
click at [853, 190] on div "風間トオル 본인인증 미완료 [EMAIL_ADDRESS][DOMAIN_NAME] 최근 접속 [DATE] 12:38:44 (JP) IP: [TEC…" at bounding box center [686, 162] width 1027 height 93
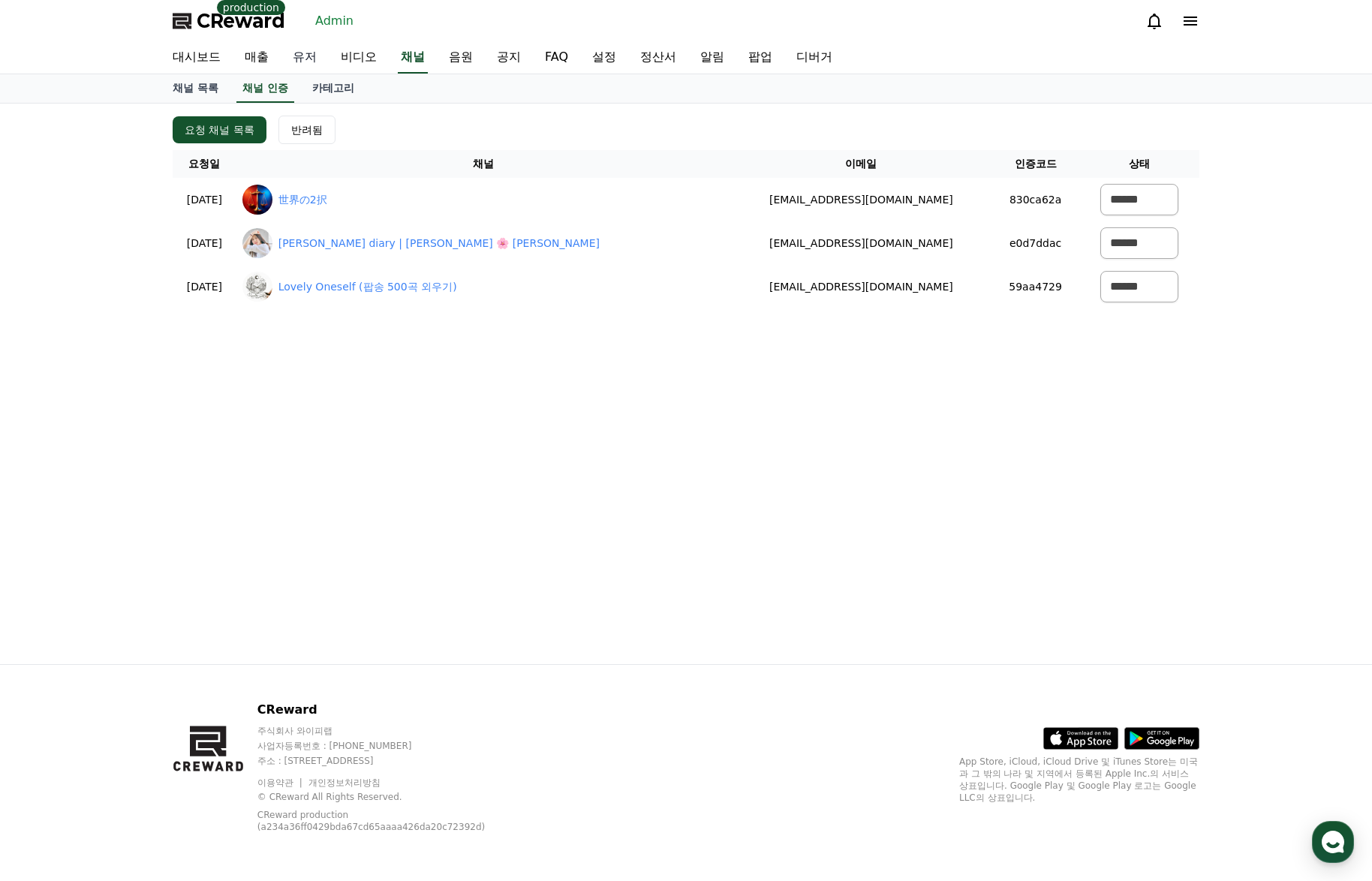
click at [308, 66] on link "유저" at bounding box center [305, 58] width 48 height 32
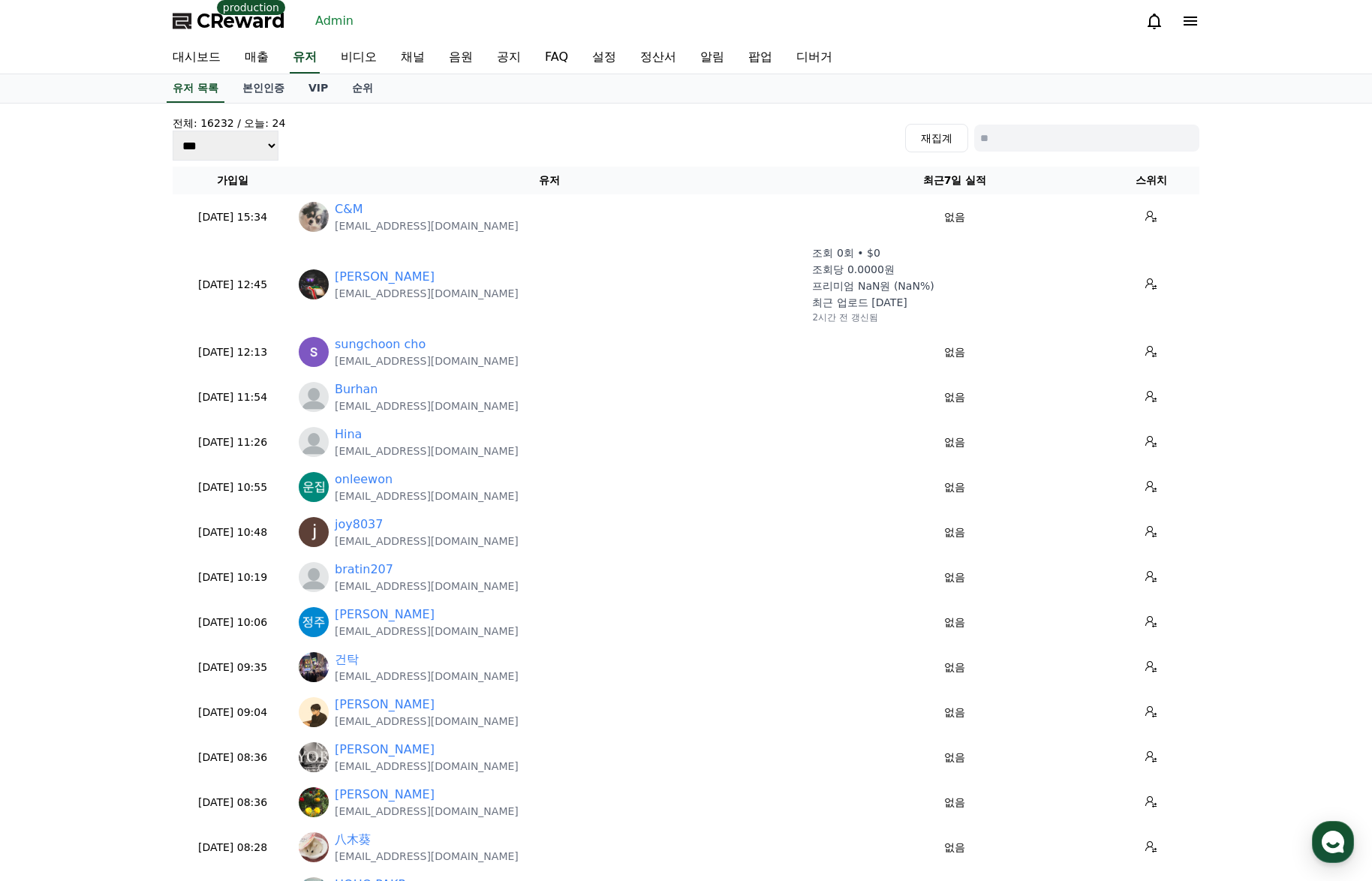
click at [1075, 147] on input at bounding box center [1086, 137] width 225 height 27
paste input "**********"
type input "**********"
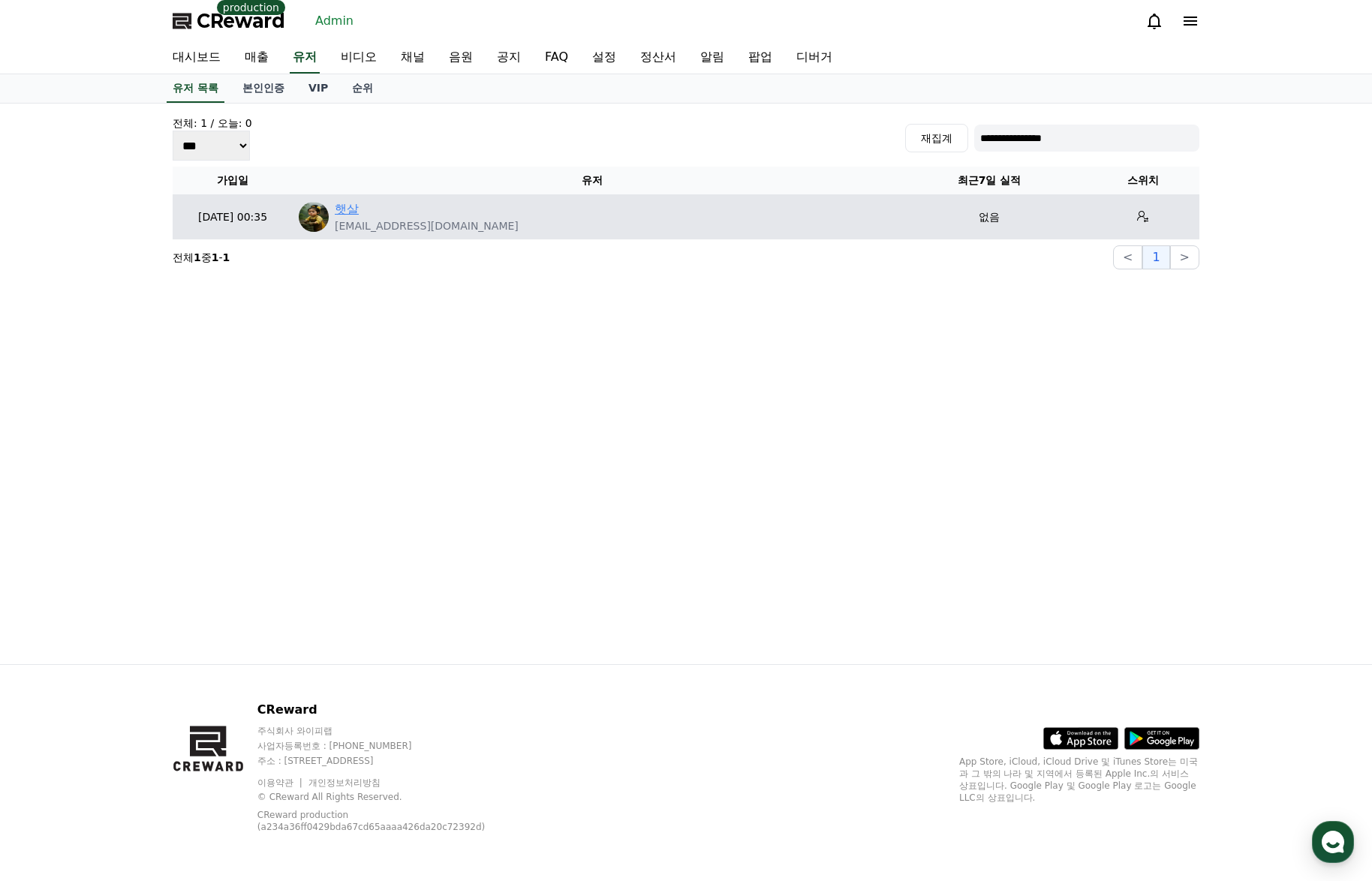
click at [337, 205] on link "햇살" at bounding box center [347, 209] width 24 height 18
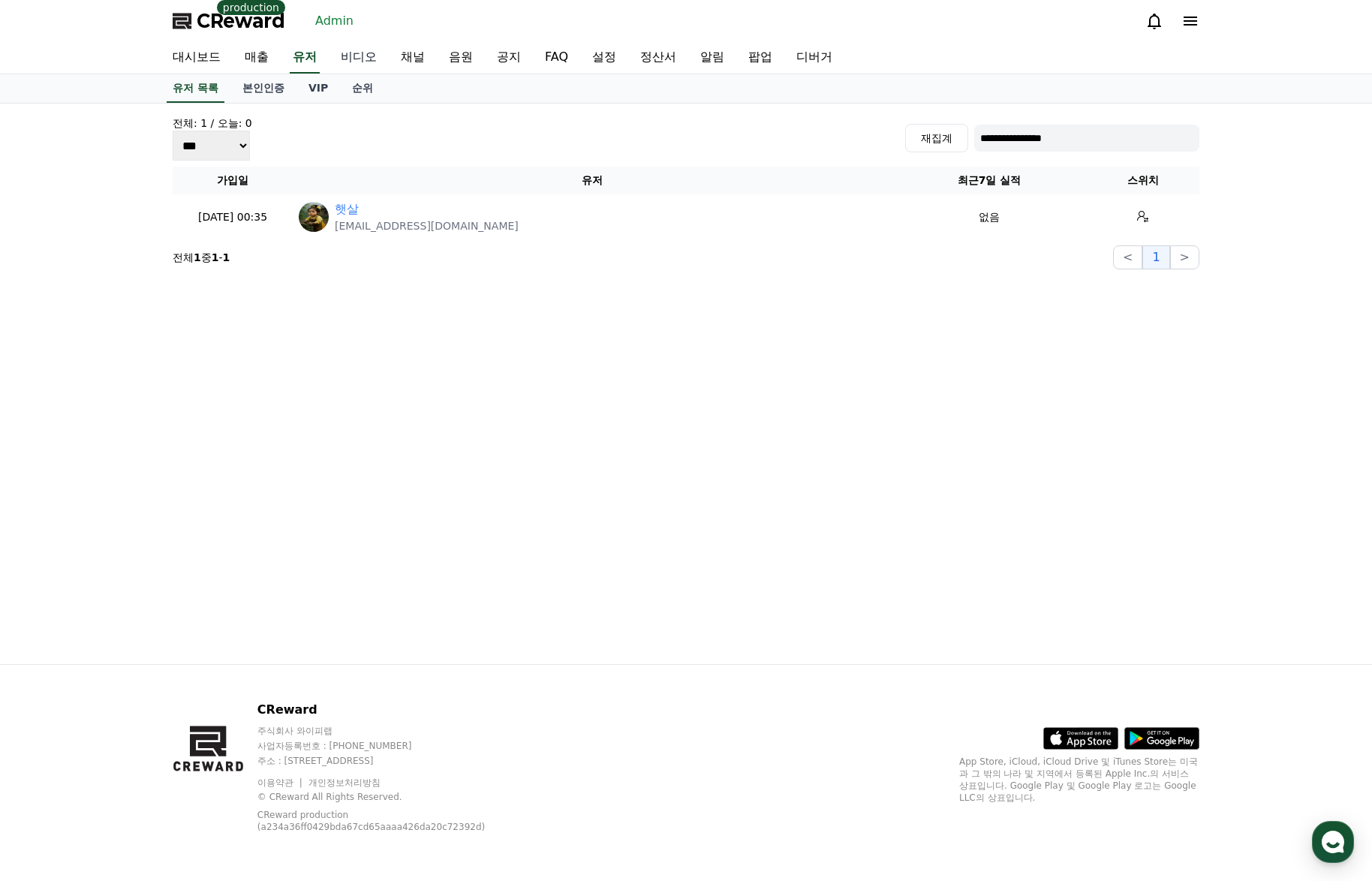
click at [337, 60] on link "비디오" at bounding box center [359, 58] width 60 height 32
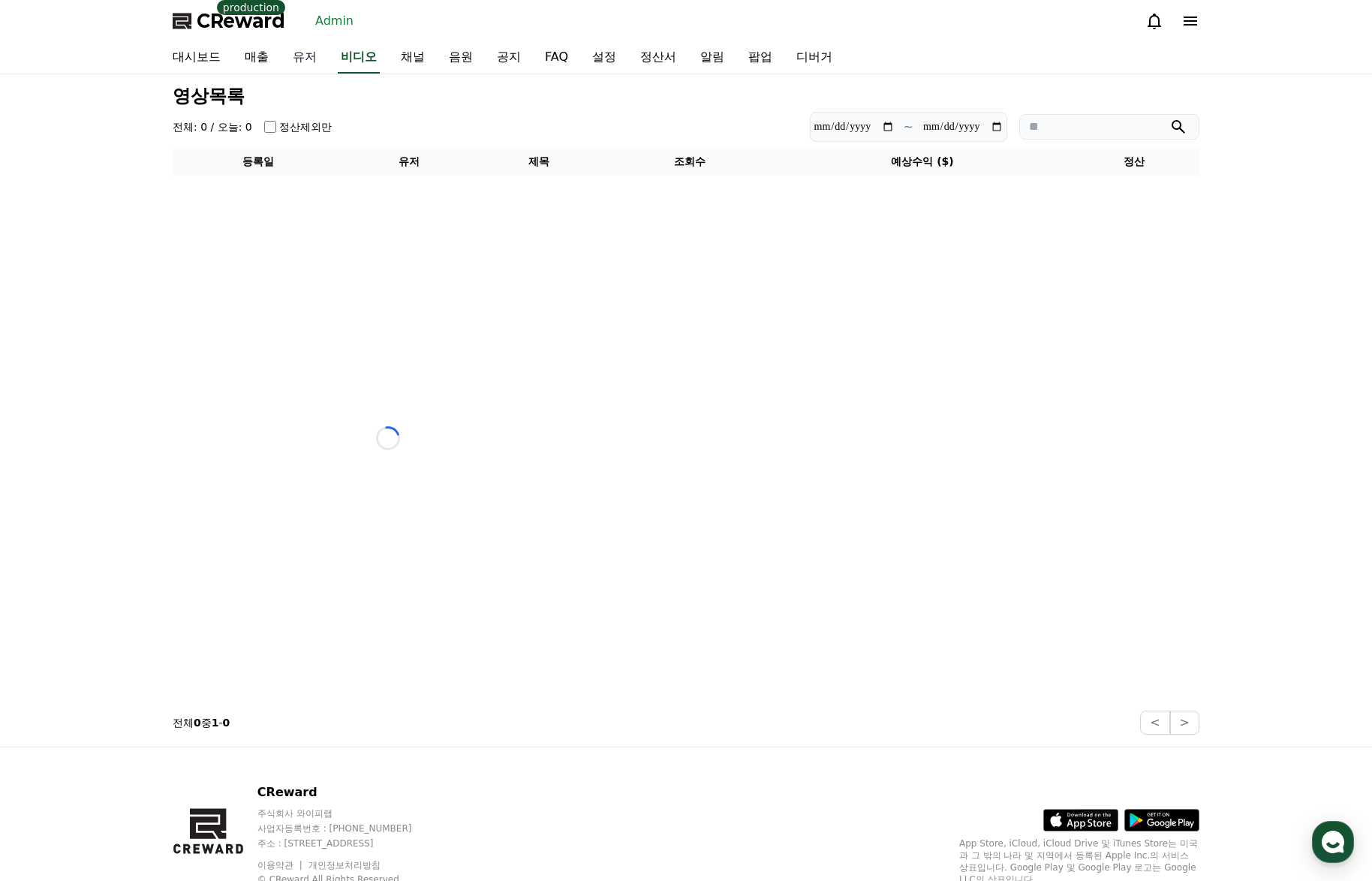
click at [309, 54] on link "유저" at bounding box center [305, 58] width 48 height 32
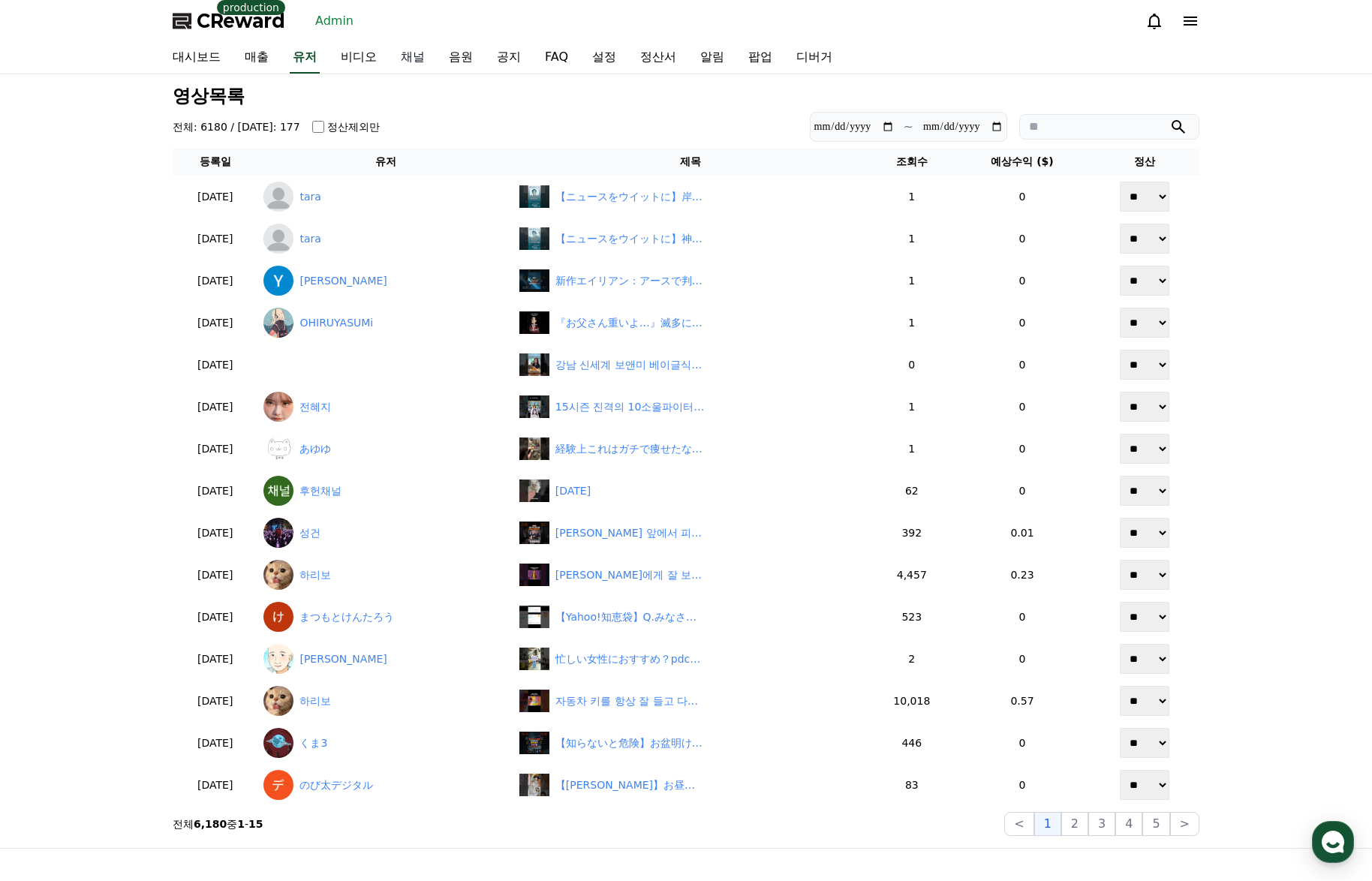
click at [424, 60] on link "채널" at bounding box center [412, 58] width 48 height 32
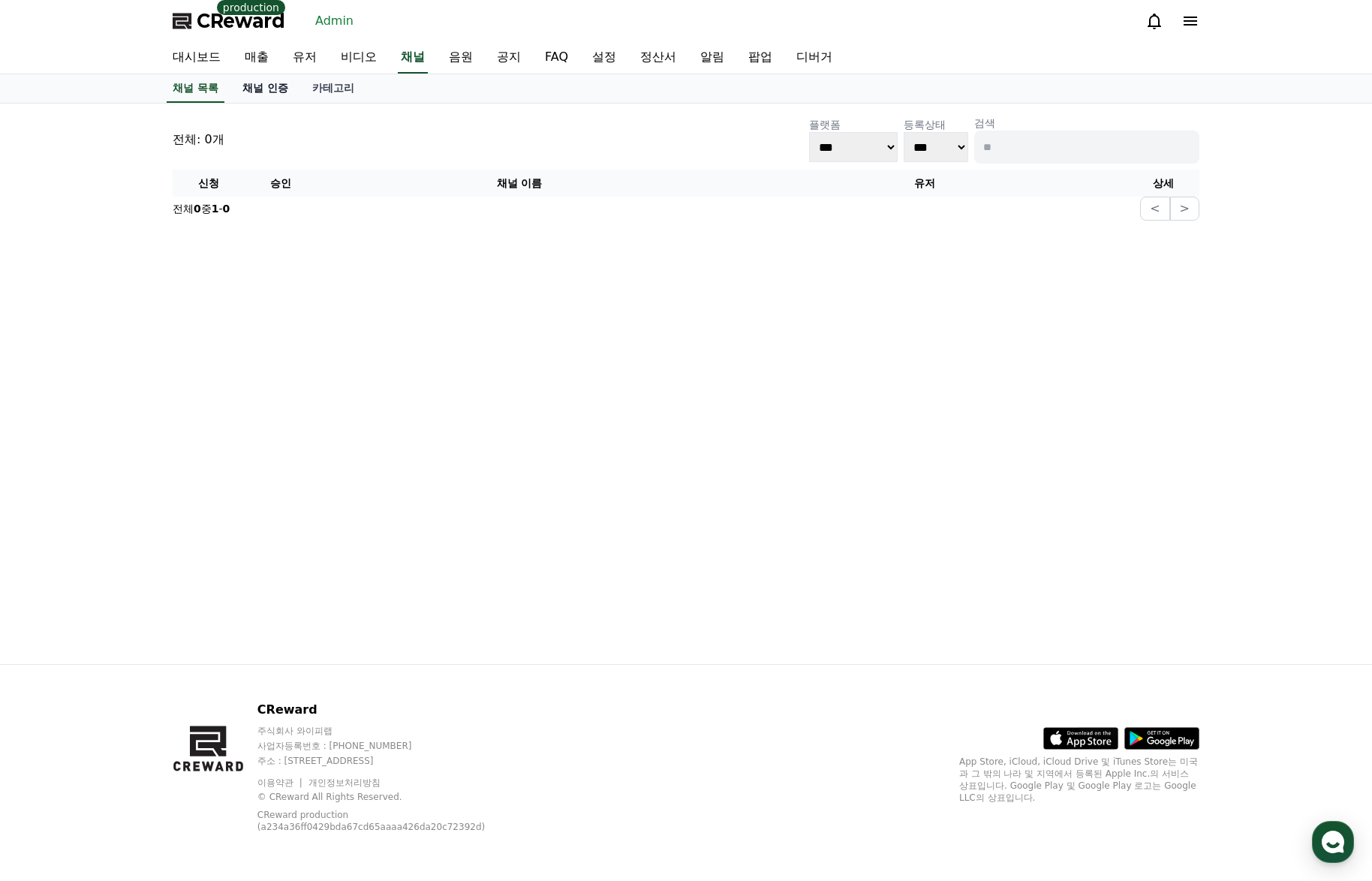
click at [275, 85] on link "채널 인증" at bounding box center [265, 88] width 70 height 28
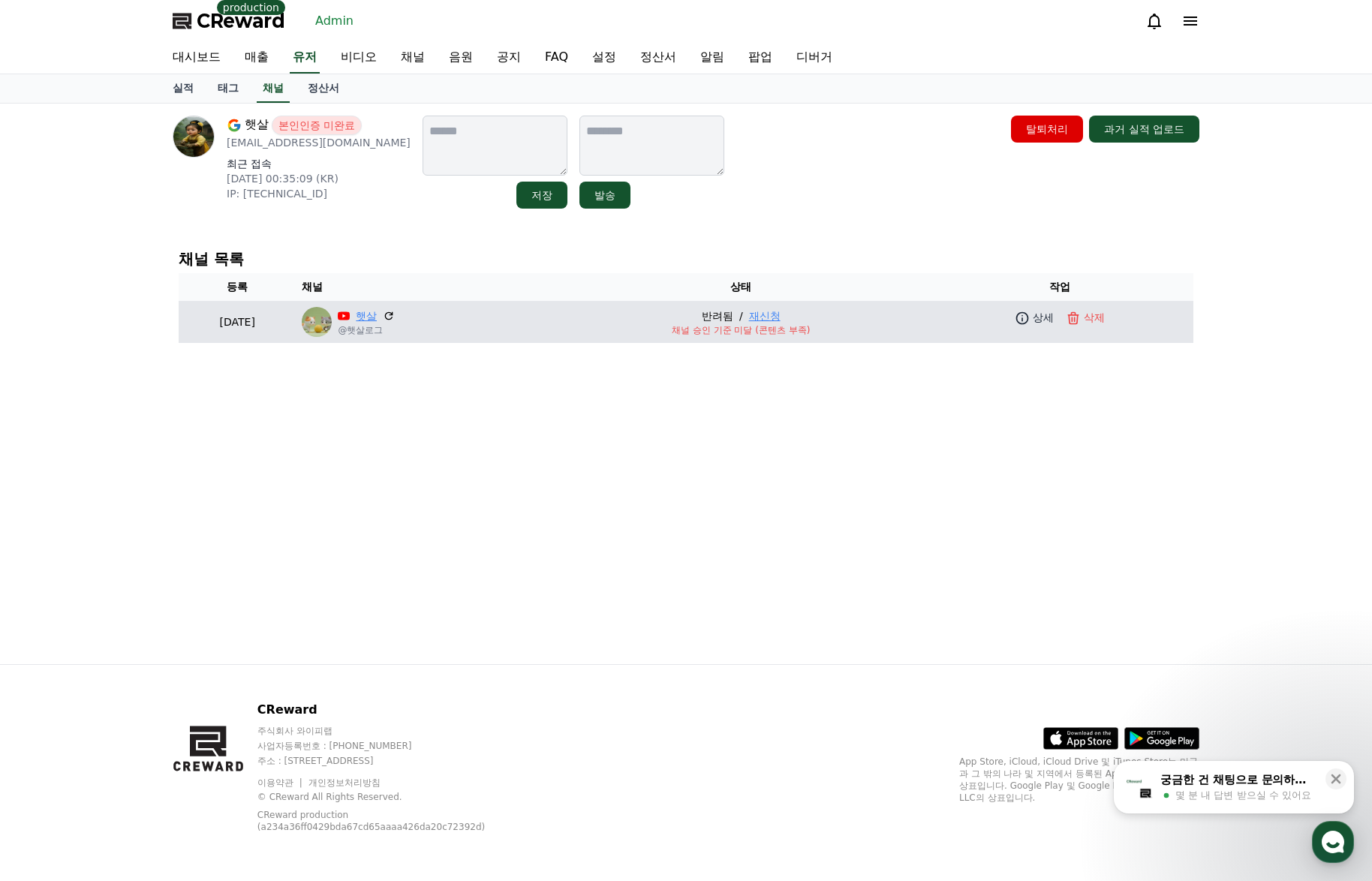
click at [377, 317] on link "햇살" at bounding box center [366, 316] width 21 height 16
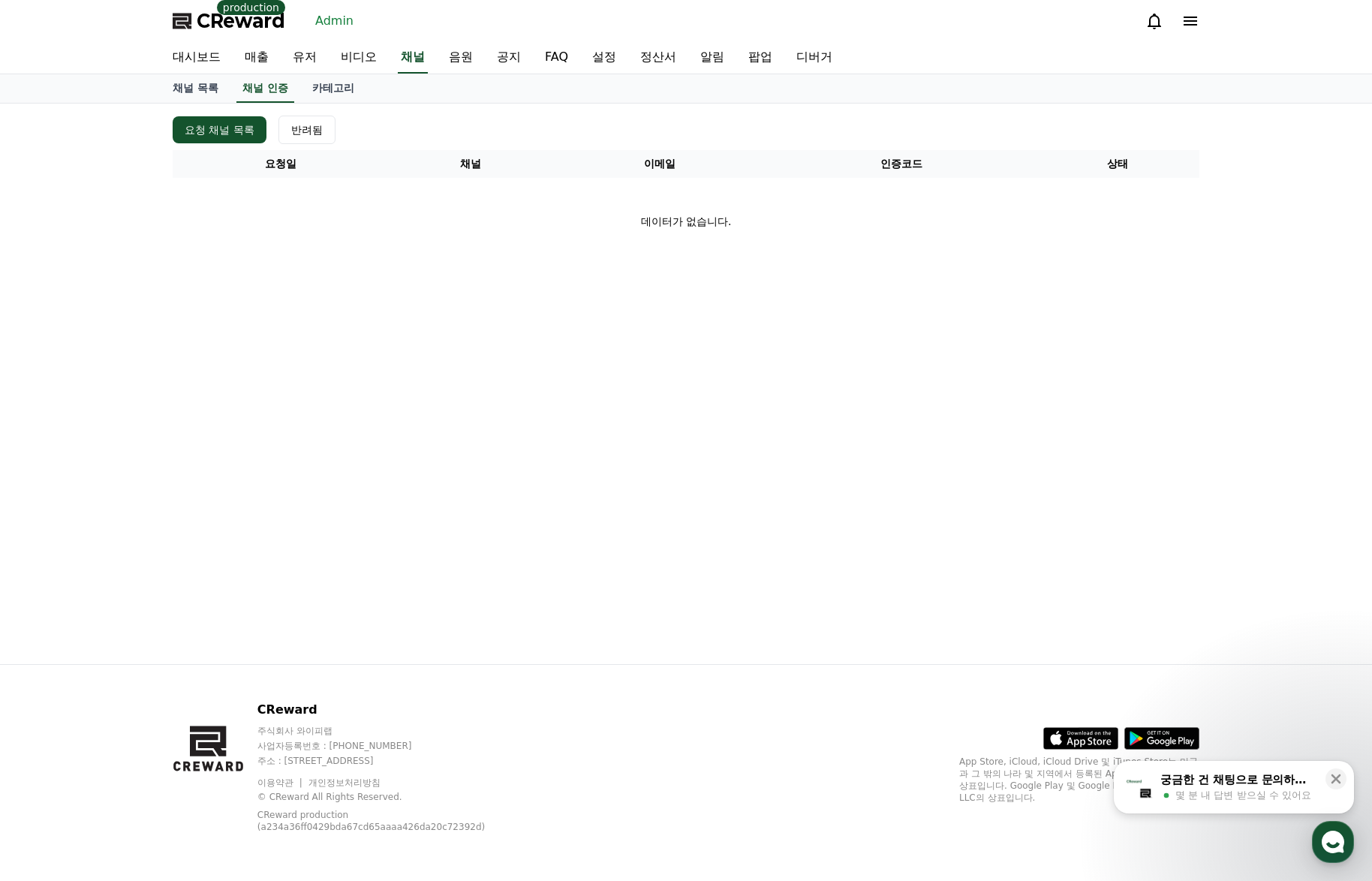
click at [337, 22] on link "Admin" at bounding box center [334, 21] width 50 height 24
click at [313, 59] on link "유저" at bounding box center [305, 58] width 48 height 32
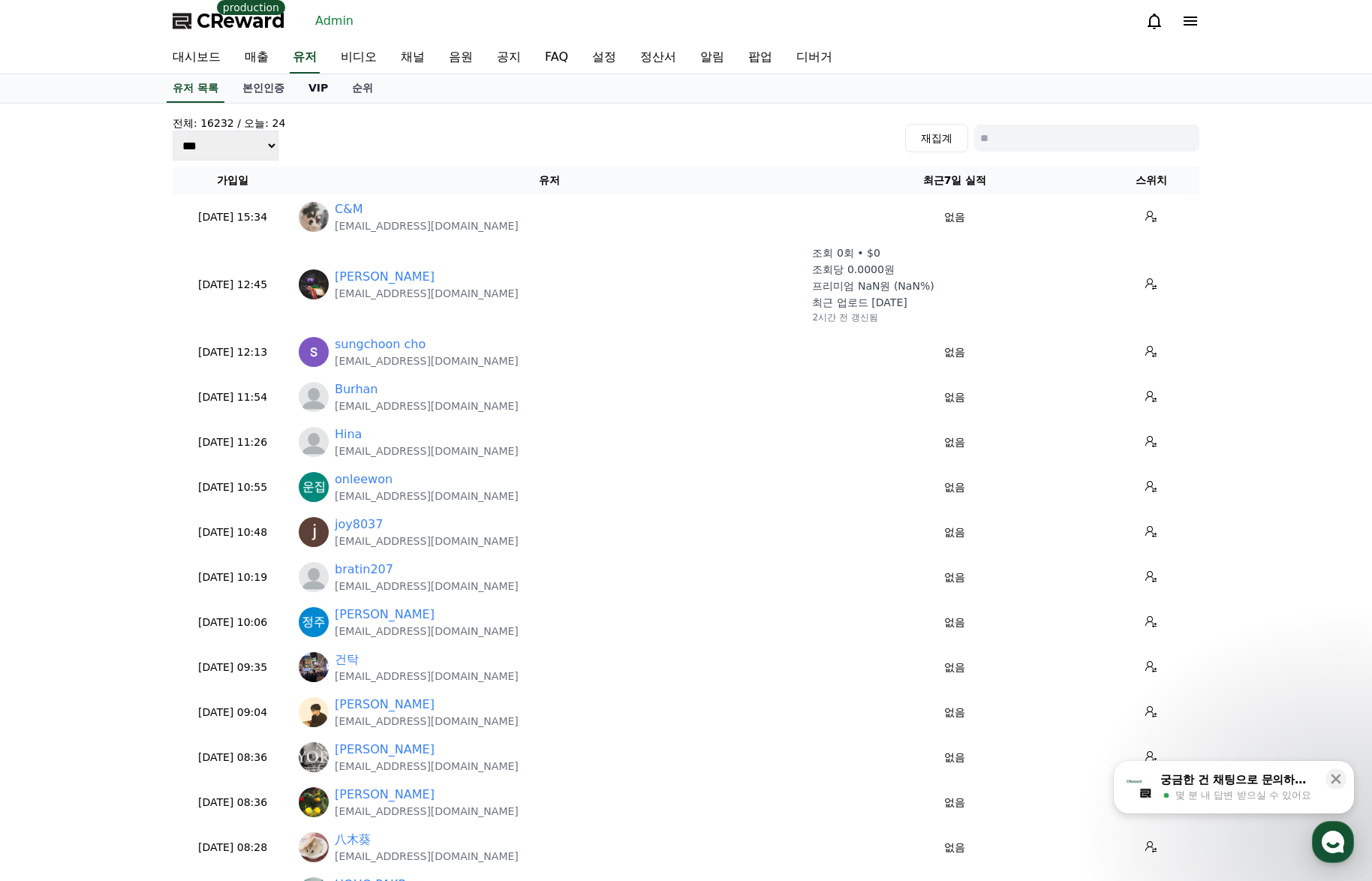
click at [312, 91] on link "VIP" at bounding box center [318, 88] width 43 height 28
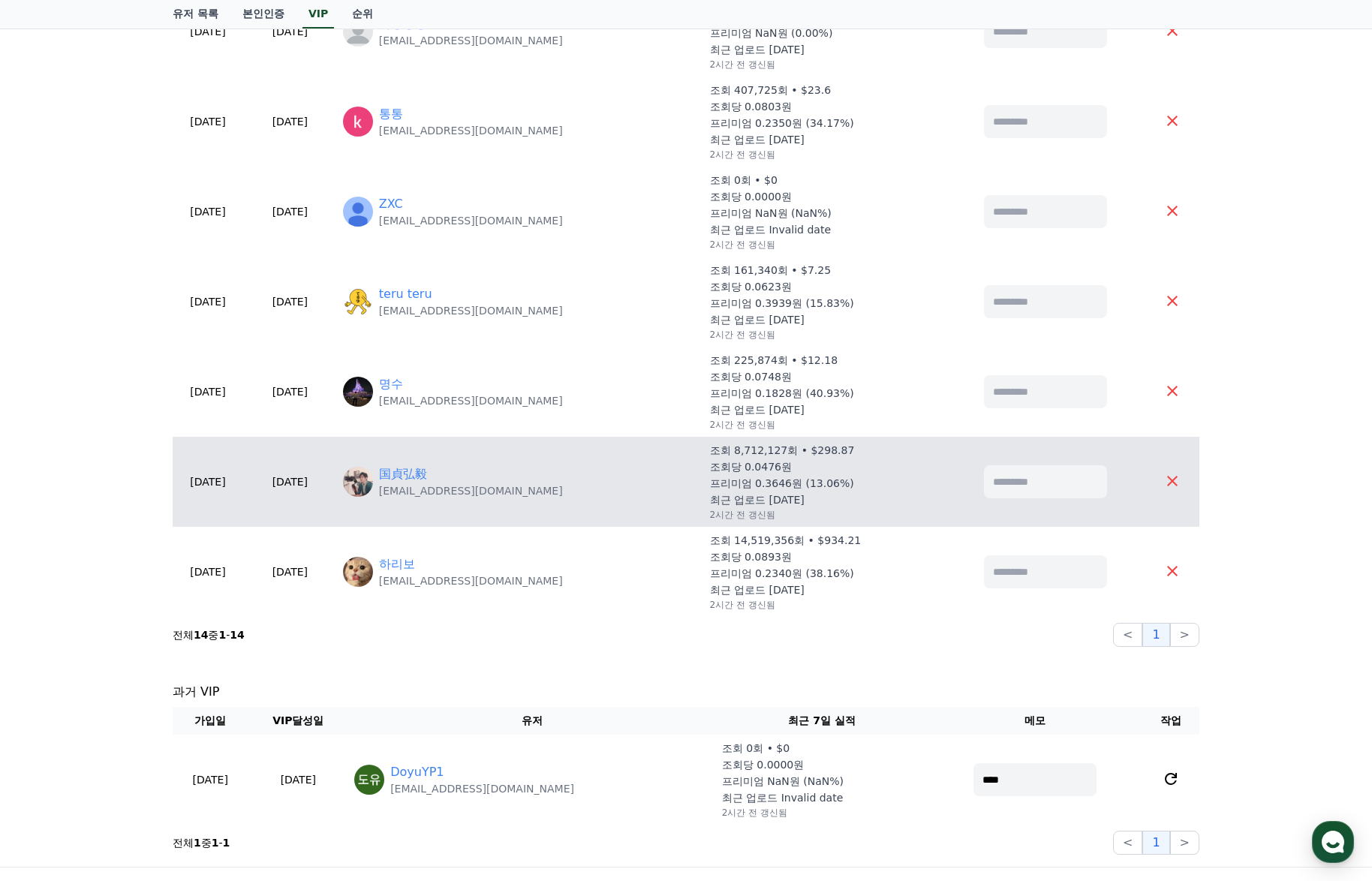
scroll to position [901, 0]
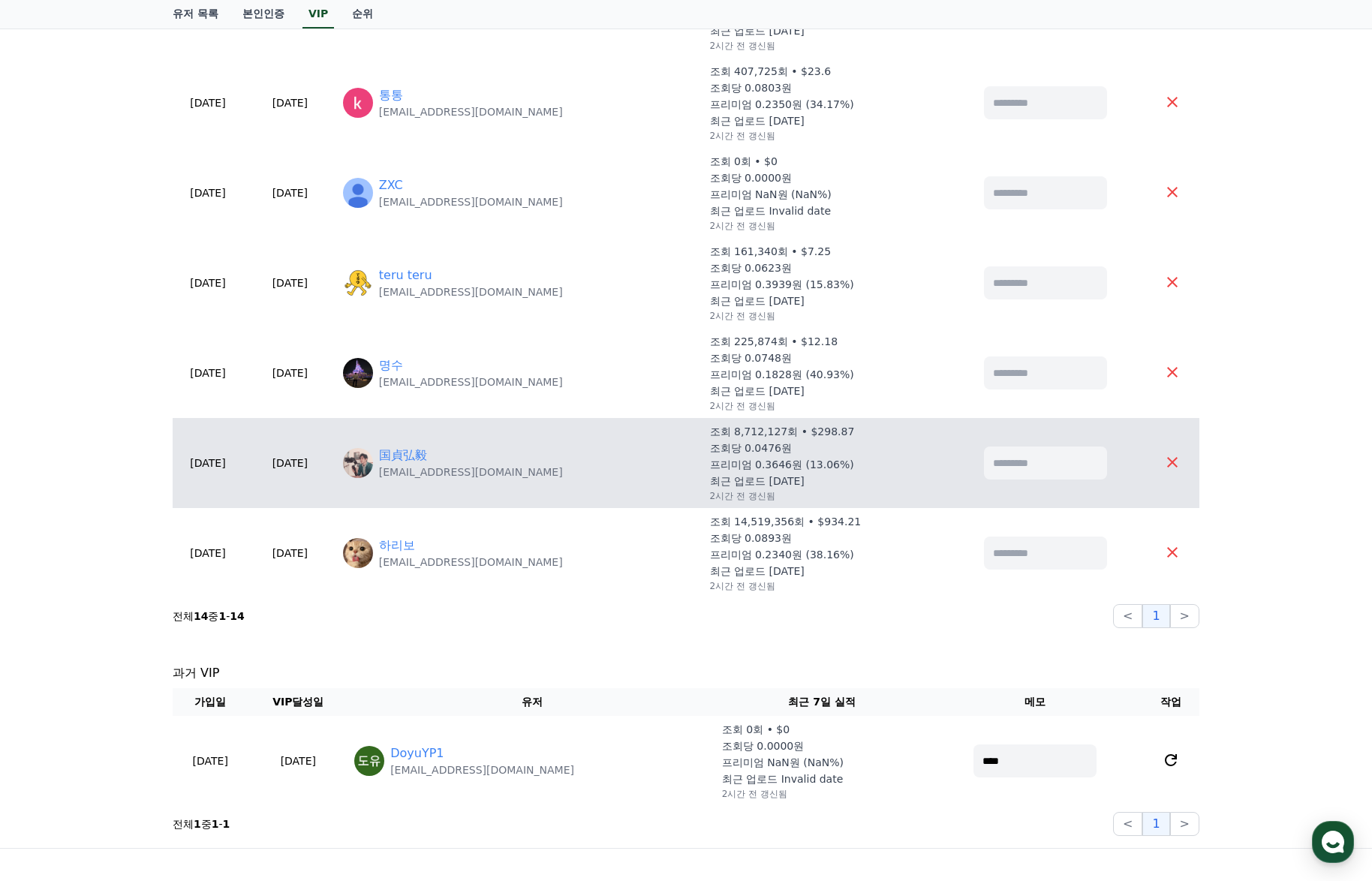
click at [457, 465] on p "[EMAIL_ADDRESS][DOMAIN_NAME]" at bounding box center [470, 471] width 184 height 15
click at [427, 463] on link "国貞弘毅" at bounding box center [403, 455] width 48 height 18
drag, startPoint x: 576, startPoint y: 476, endPoint x: 419, endPoint y: 476, distance: 157.0
click at [419, 476] on div "国貞弘毅 [EMAIL_ADDRESS][DOMAIN_NAME]" at bounding box center [519, 463] width 355 height 33
copy p "[EMAIL_ADDRESS][DOMAIN_NAME]"
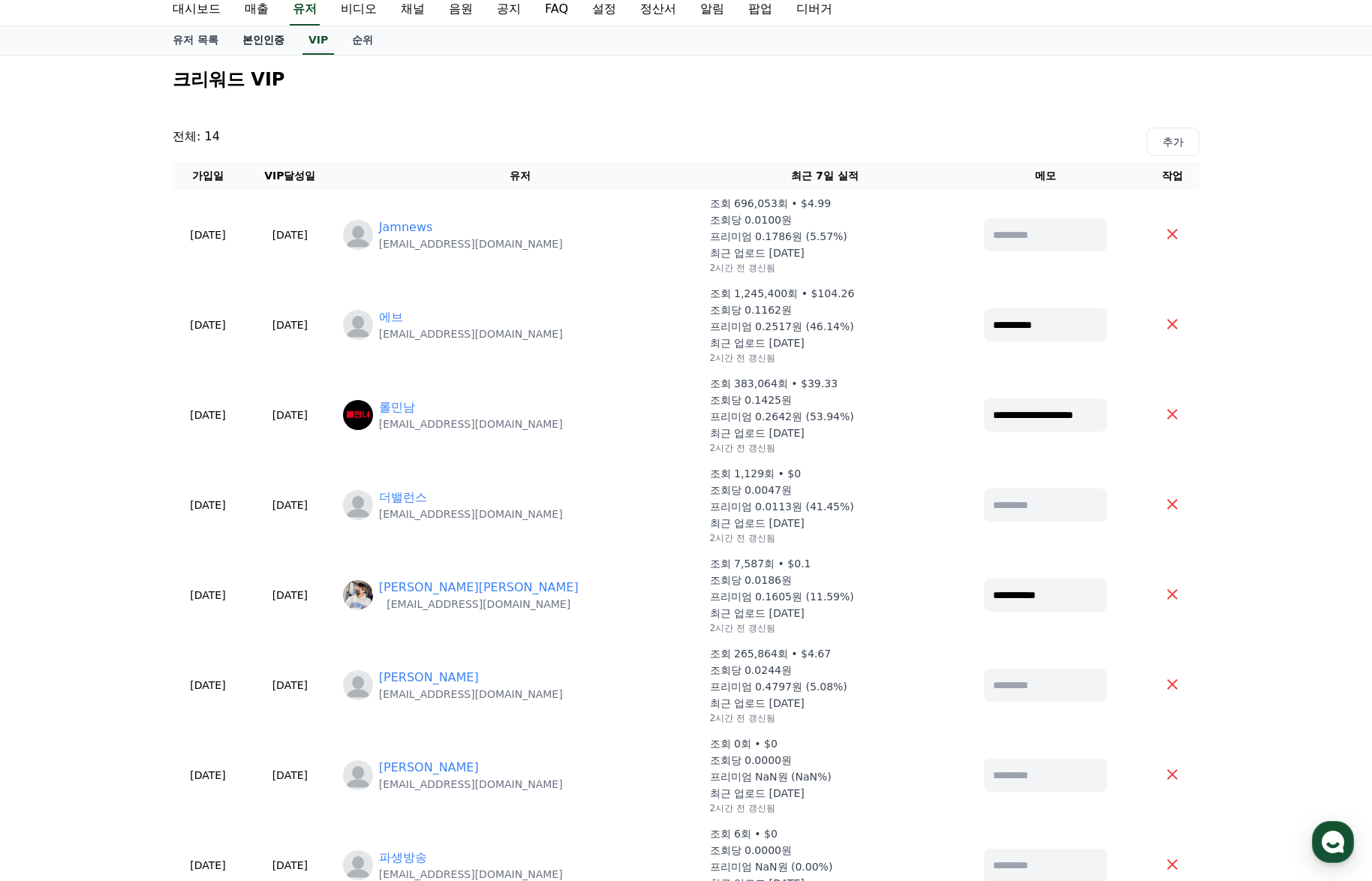
scroll to position [0, 0]
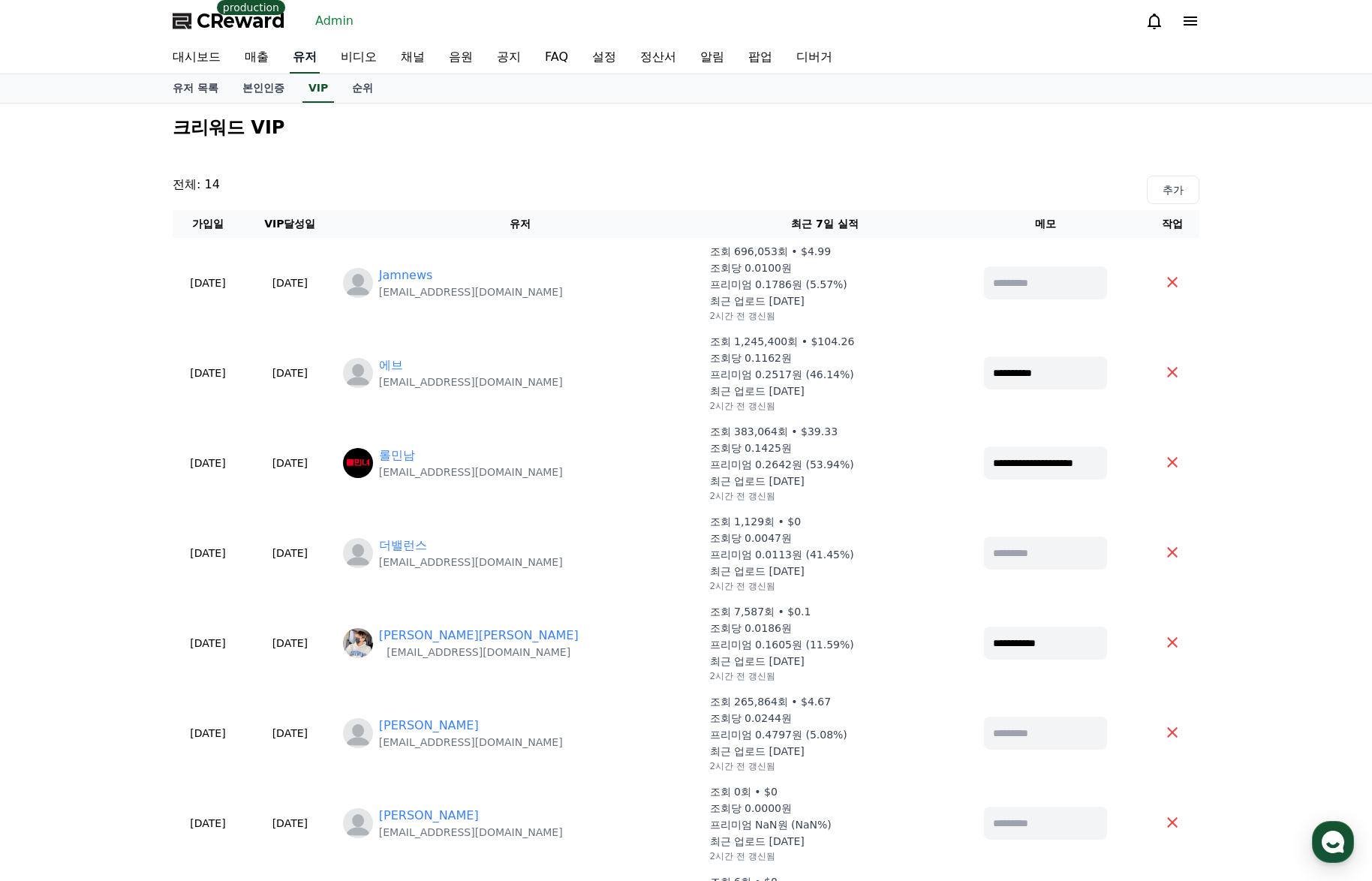
click at [318, 61] on link "유저" at bounding box center [305, 58] width 30 height 32
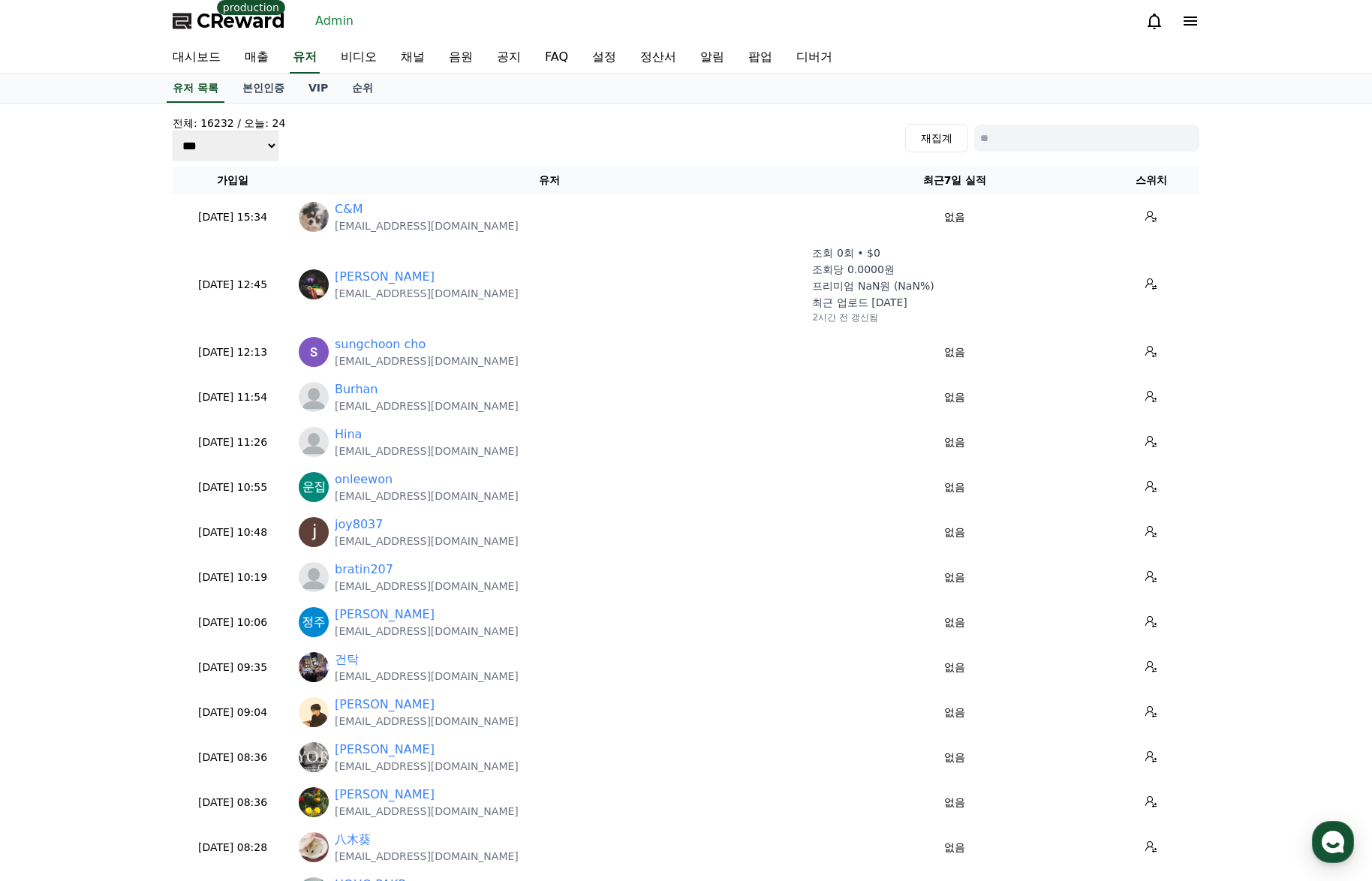
click at [1002, 134] on input at bounding box center [1086, 137] width 225 height 27
click at [1004, 135] on input at bounding box center [1086, 137] width 225 height 27
paste input "**********"
type input "**********"
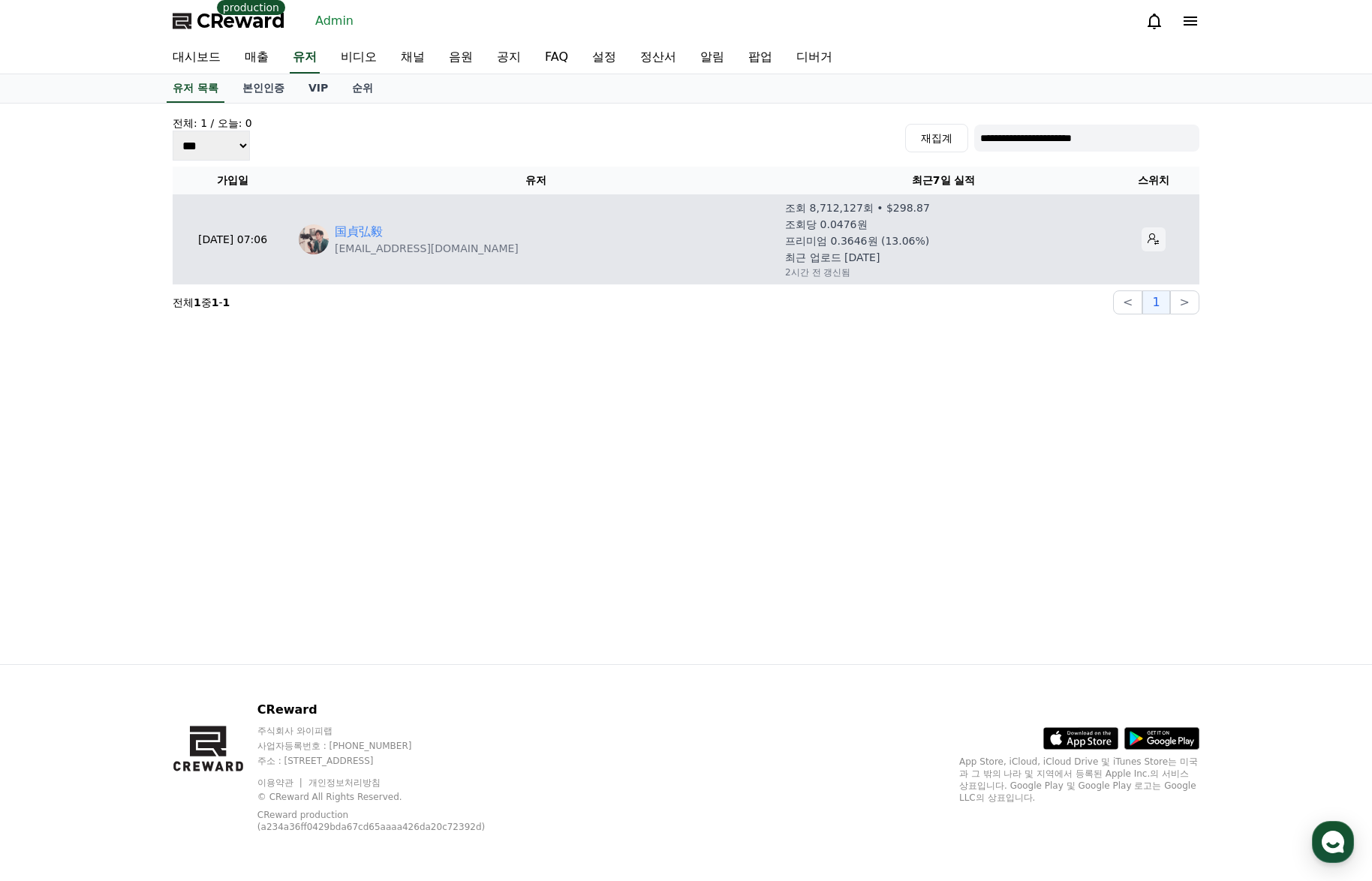
click at [1151, 237] on icon at bounding box center [1154, 239] width 12 height 12
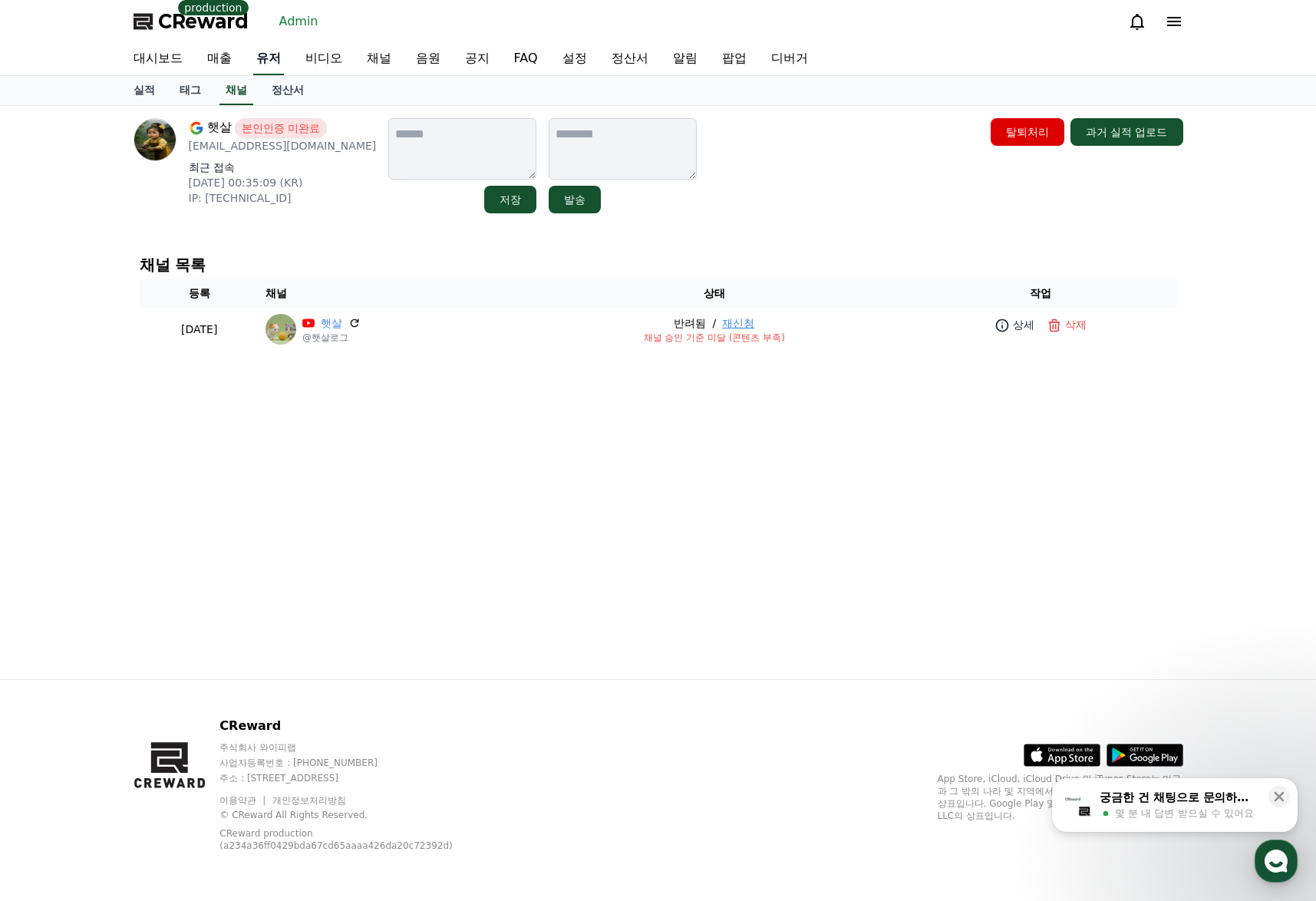
click at [267, 59] on link "유저" at bounding box center [268, 59] width 31 height 33
